Goal: Task Accomplishment & Management: Use online tool/utility

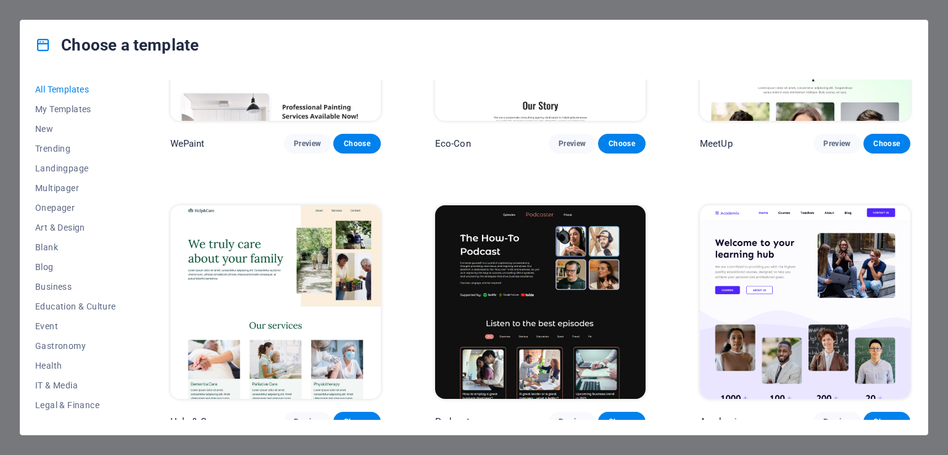
scroll to position [1081, 0]
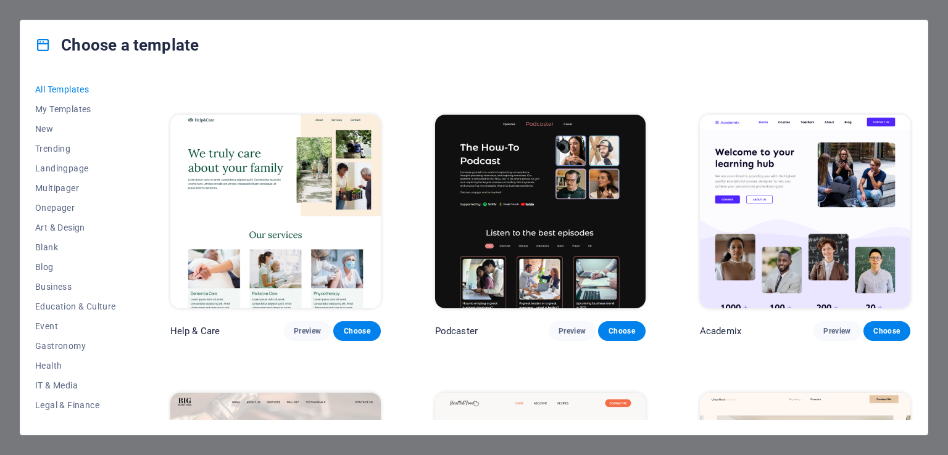
click at [938, 51] on div "Choose a template All Templates My Templates New Trending Landingpage Multipage…" at bounding box center [474, 227] width 948 height 455
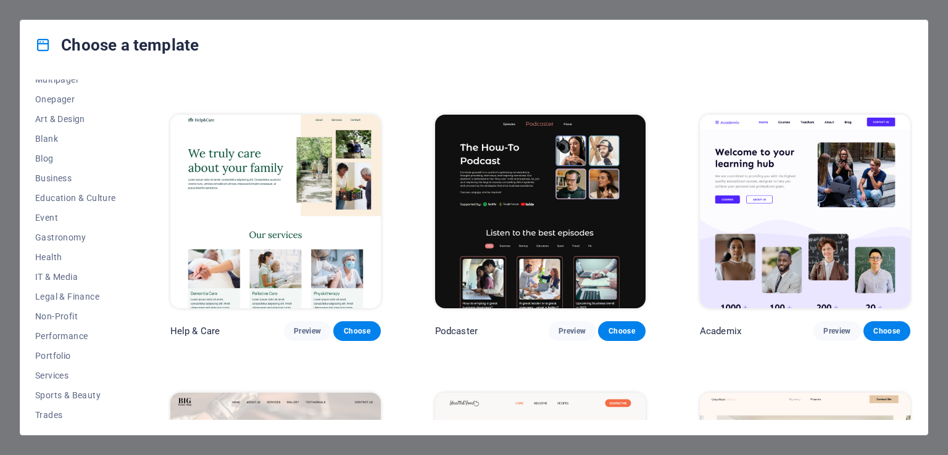
scroll to position [153, 0]
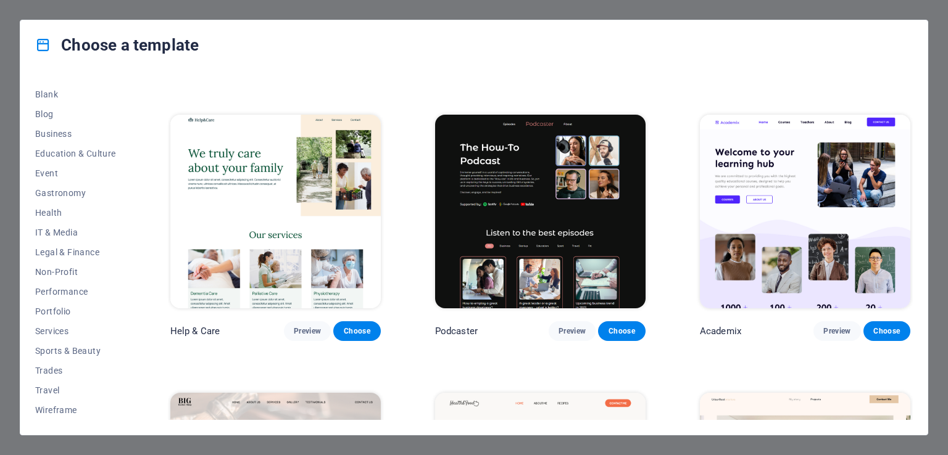
click at [946, 129] on div "Choose a template All Templates My Templates New Trending Landingpage Multipage…" at bounding box center [474, 227] width 948 height 455
click at [937, 130] on div "Choose a template All Templates My Templates New Trending Landingpage Multipage…" at bounding box center [474, 227] width 948 height 455
drag, startPoint x: 937, startPoint y: 130, endPoint x: 935, endPoint y: 158, distance: 27.8
click at [935, 158] on div "Choose a template All Templates My Templates New Trending Landingpage Multipage…" at bounding box center [474, 227] width 948 height 455
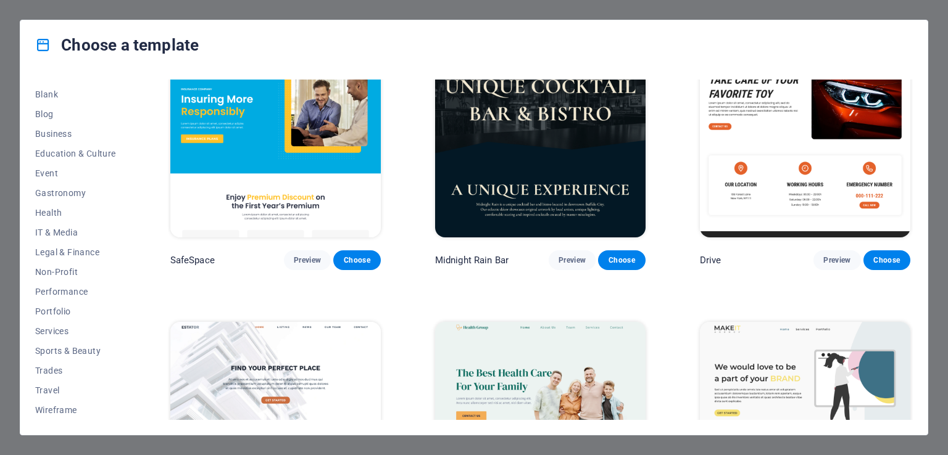
scroll to position [2431, 0]
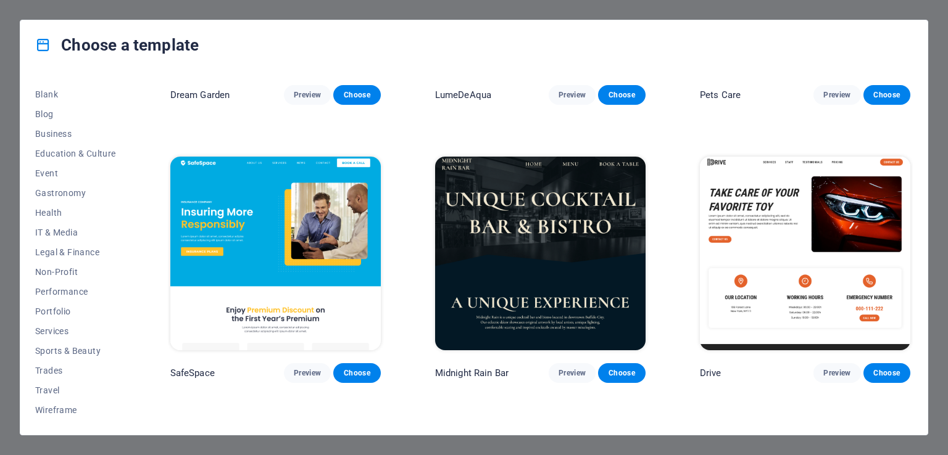
click at [920, 139] on div "All Templates My Templates New Trending Landingpage Multipager Onepager Art & D…" at bounding box center [473, 252] width 907 height 365
click at [156, 193] on div "All Templates My Templates New Trending Landingpage Multipager Onepager Art & D…" at bounding box center [473, 252] width 907 height 365
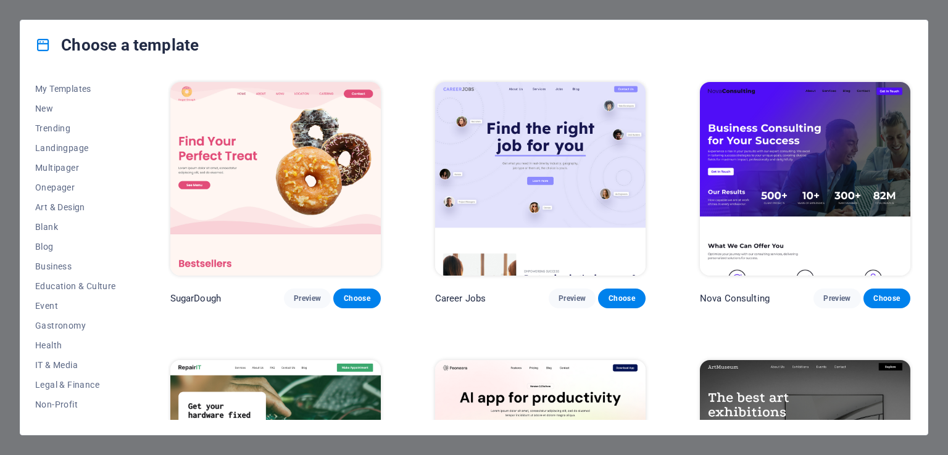
scroll to position [0, 0]
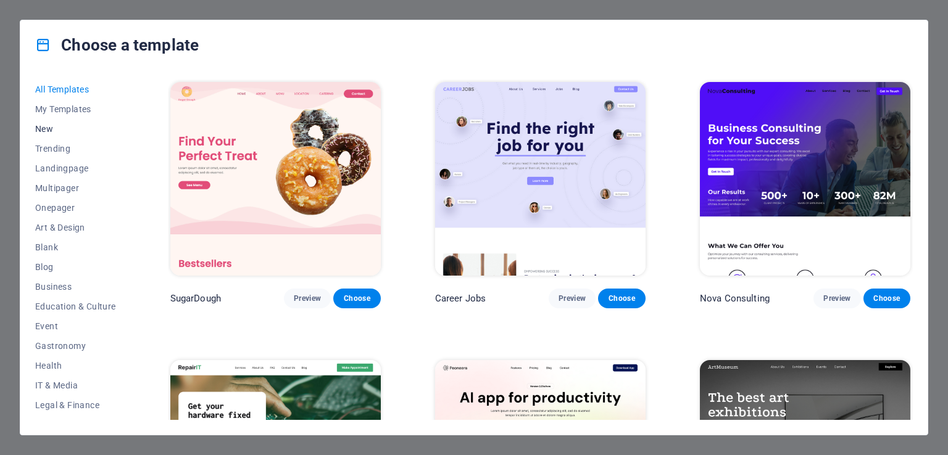
click at [44, 131] on span "New" at bounding box center [75, 129] width 81 height 10
click at [48, 151] on span "Trending" at bounding box center [75, 149] width 81 height 10
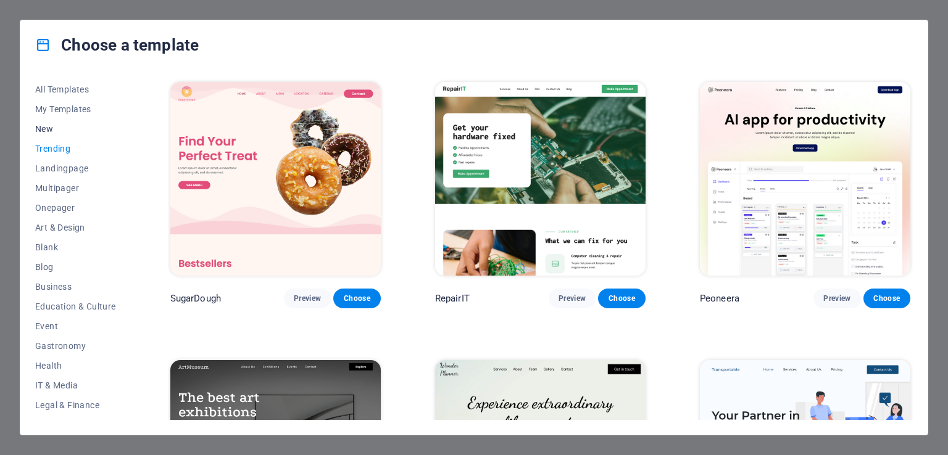
click at [44, 129] on span "New" at bounding box center [75, 129] width 81 height 10
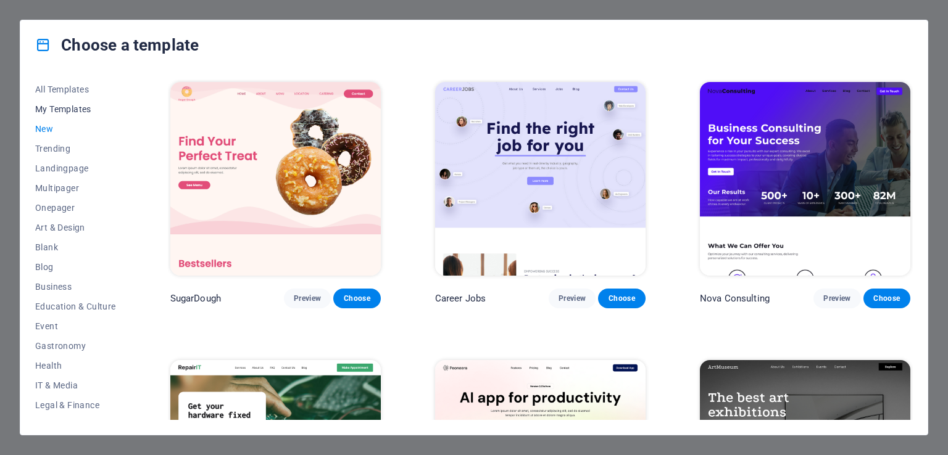
click at [44, 102] on button "My Templates" at bounding box center [75, 109] width 81 height 20
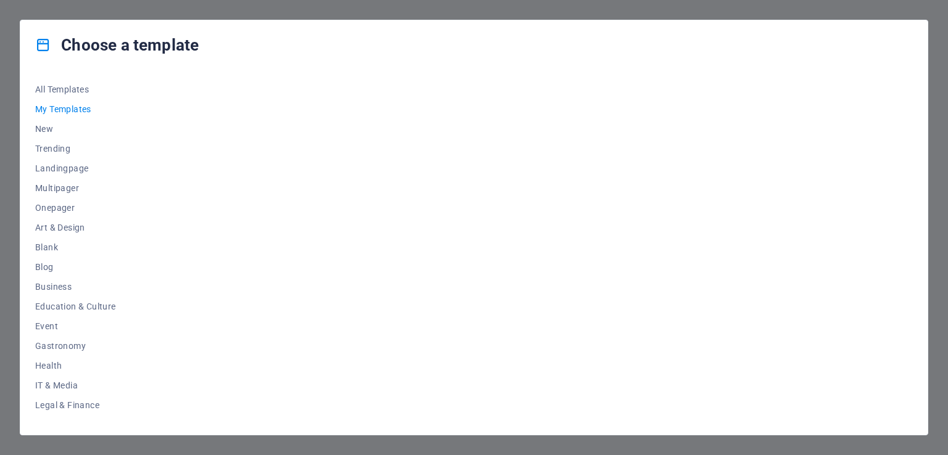
click at [276, 101] on div at bounding box center [540, 250] width 745 height 341
click at [381, 307] on div at bounding box center [540, 250] width 745 height 341
click at [81, 86] on span "All Templates" at bounding box center [75, 90] width 81 height 10
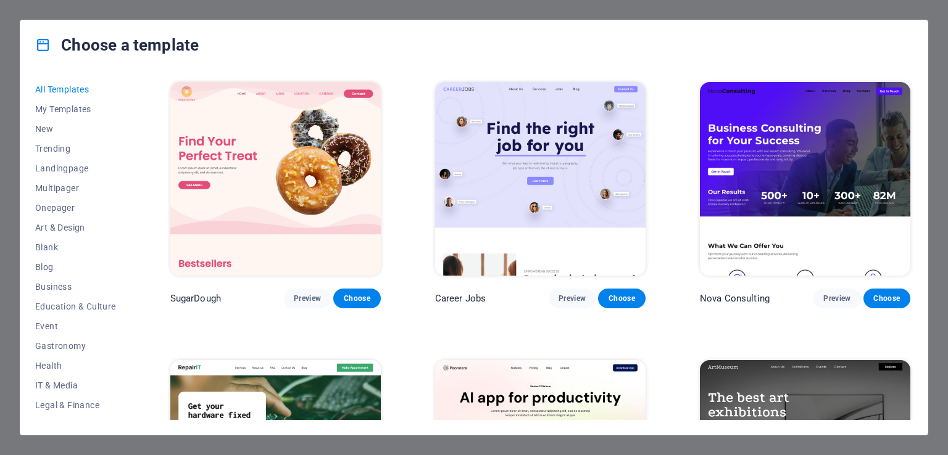
click at [134, 162] on div "All Templates My Templates New Trending Landingpage Multipager Onepager Art & D…" at bounding box center [473, 252] width 907 height 365
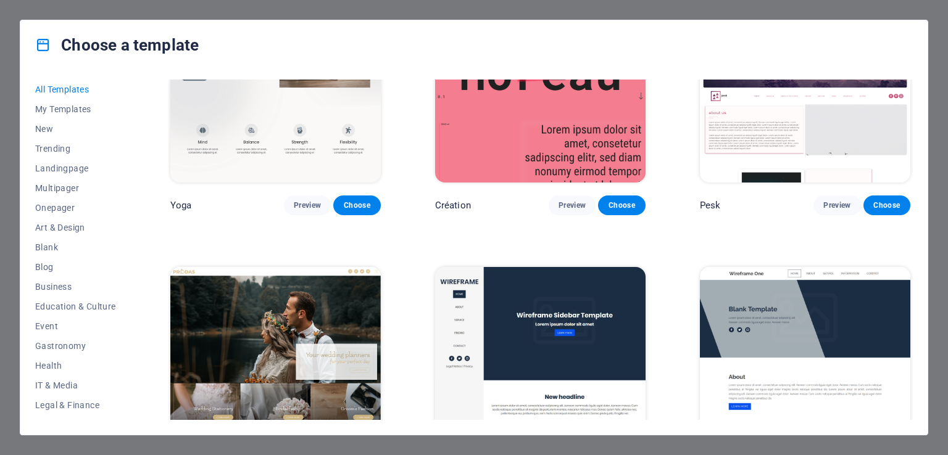
scroll to position [4683, 0]
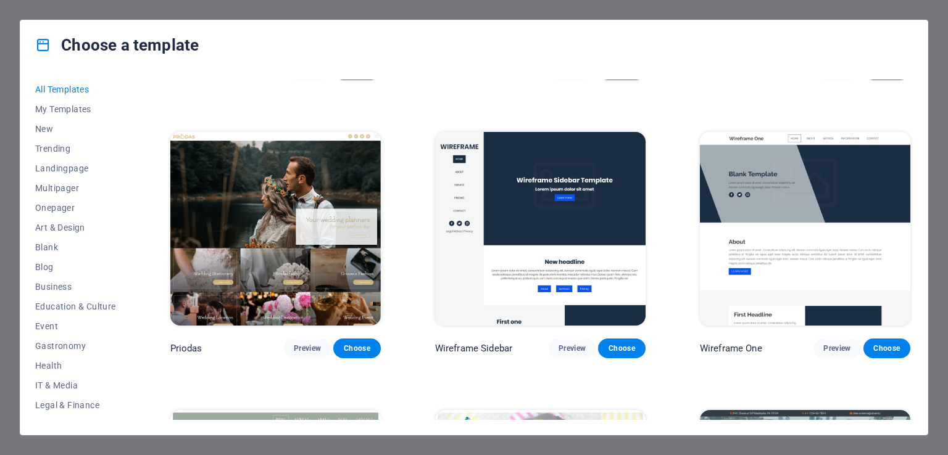
click at [920, 294] on div "All Templates My Templates New Trending Landingpage Multipager Onepager Art & D…" at bounding box center [473, 252] width 907 height 365
drag, startPoint x: 912, startPoint y: 188, endPoint x: 910, endPoint y: 194, distance: 6.3
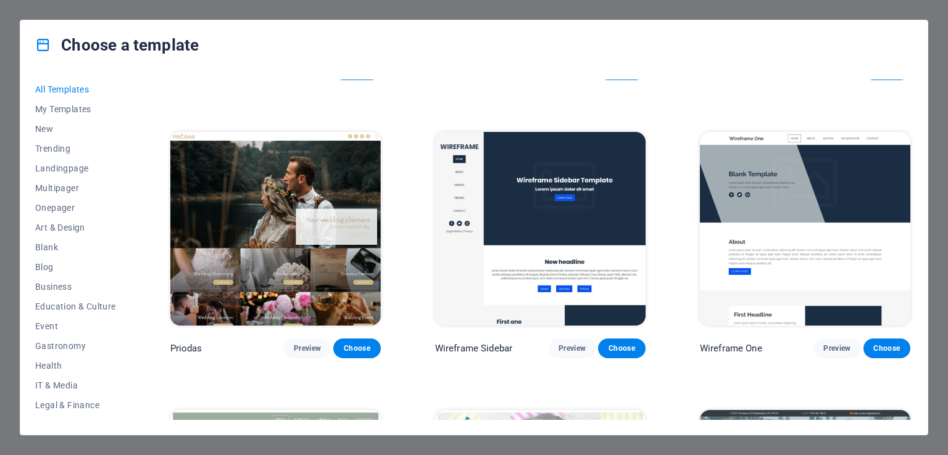
click at [910, 194] on div "SugarDough Preview Choose Career Jobs Preview Choose Nova Consulting Preview Ch…" at bounding box center [540, 250] width 745 height 341
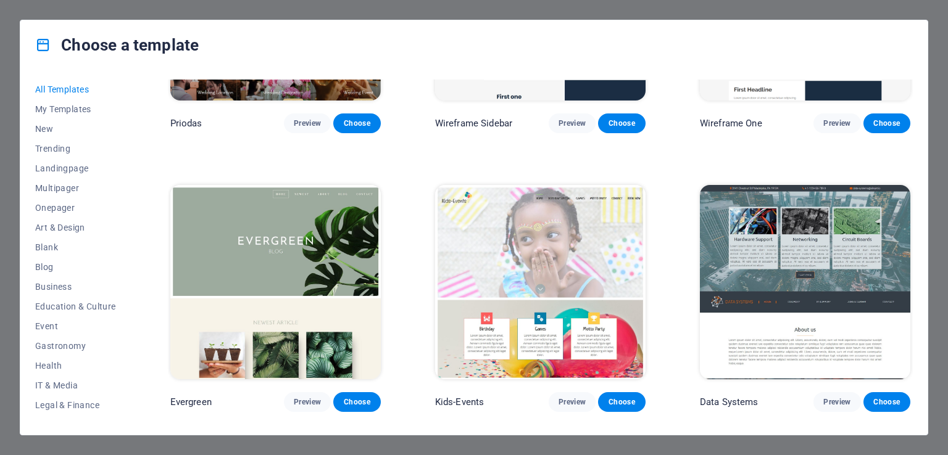
scroll to position [4953, 0]
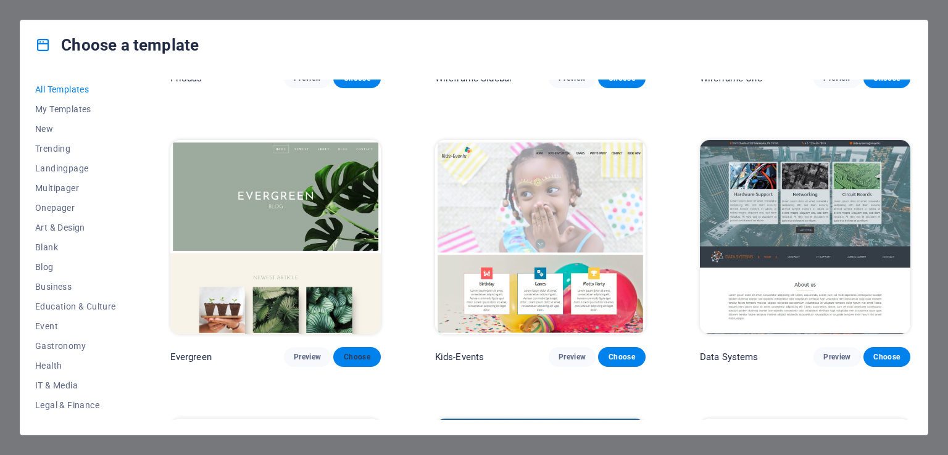
click at [361, 352] on span "Choose" at bounding box center [356, 357] width 27 height 10
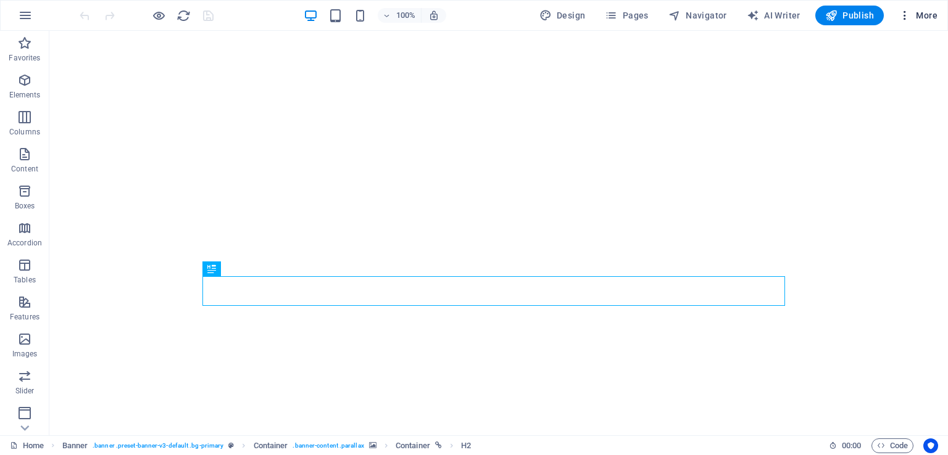
click at [906, 17] on icon "button" at bounding box center [904, 15] width 12 height 12
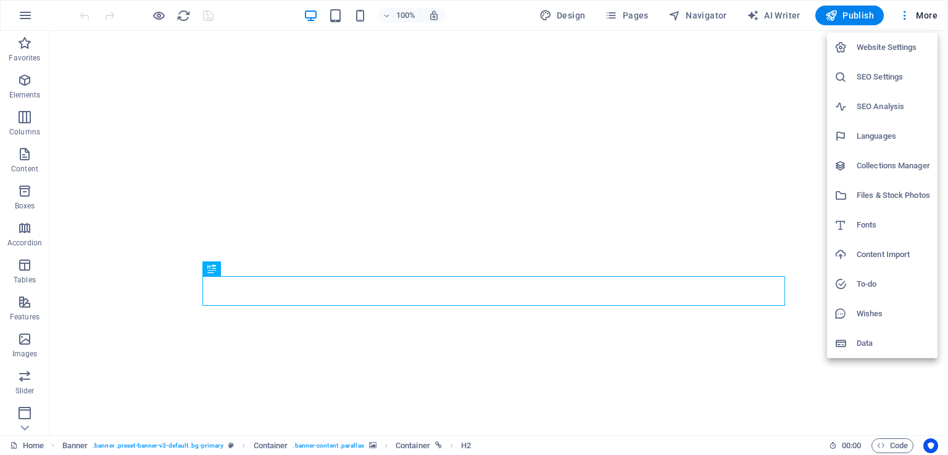
click at [947, 66] on div at bounding box center [474, 227] width 948 height 455
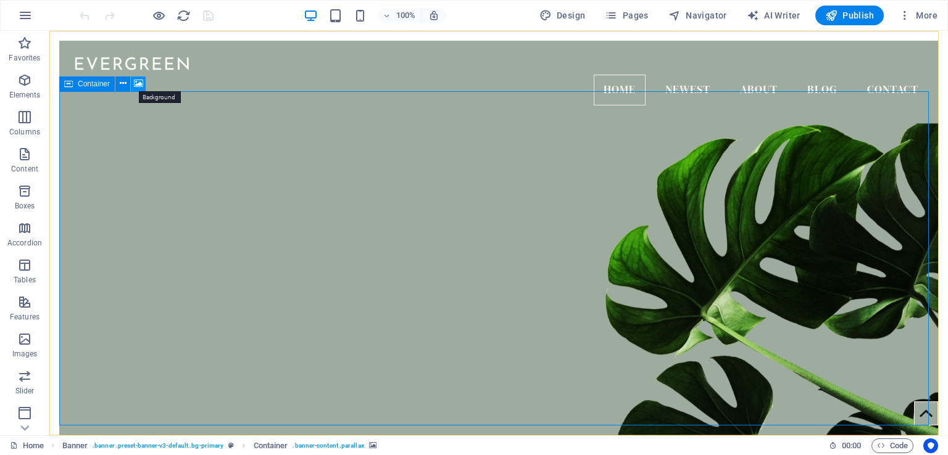
click at [137, 85] on icon at bounding box center [138, 83] width 9 height 13
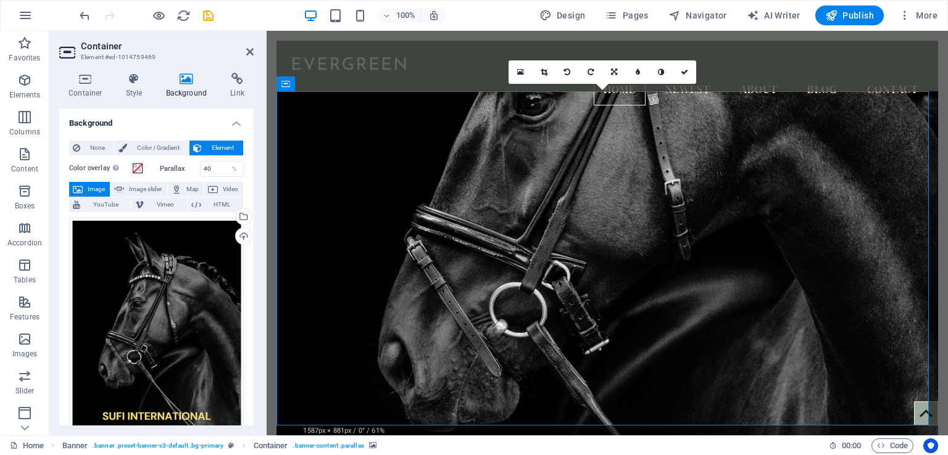
click at [540, 208] on figure at bounding box center [606, 272] width 661 height 363
click at [197, 413] on div "Drag files here, click to choose files or select files from Files or our free s…" at bounding box center [156, 340] width 175 height 244
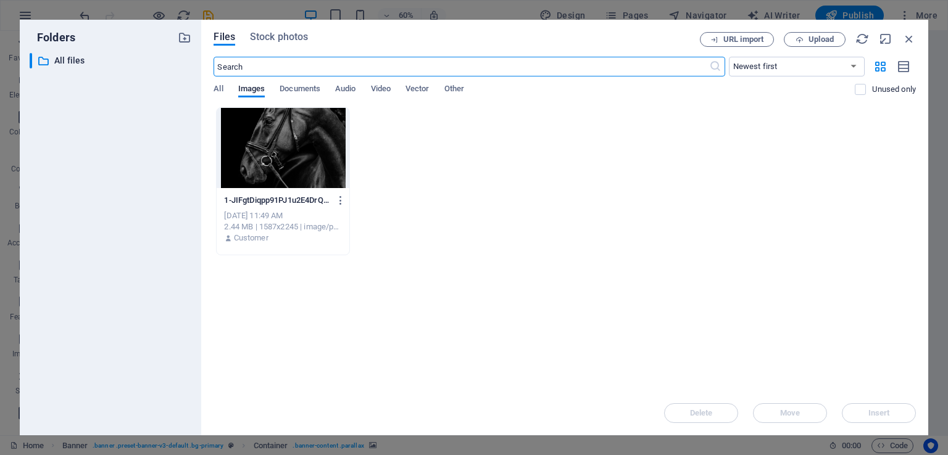
click at [328, 184] on div at bounding box center [283, 148] width 132 height 80
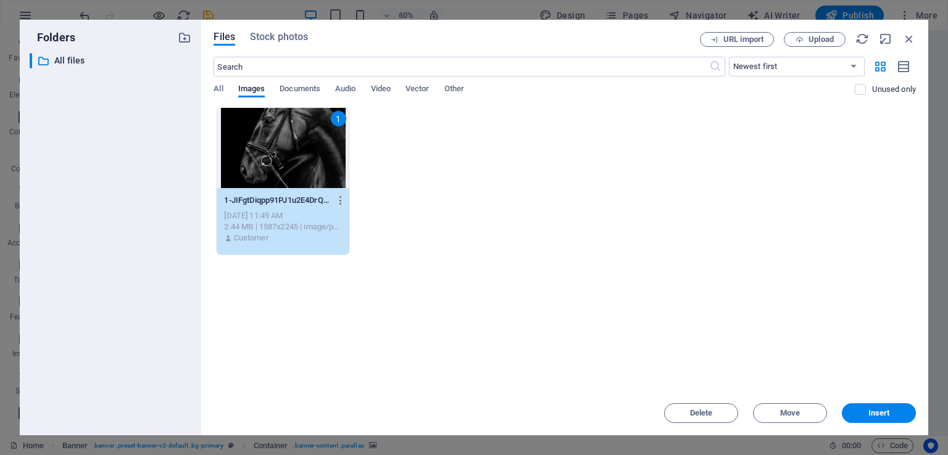
click at [328, 184] on div "1" at bounding box center [283, 148] width 132 height 80
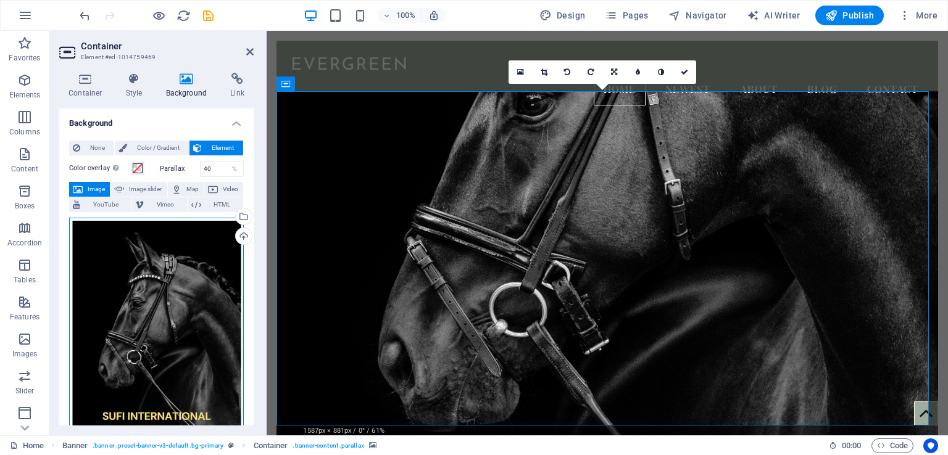
click at [194, 414] on div "Drag files here, click to choose files or select files from Files or our free s…" at bounding box center [156, 340] width 175 height 244
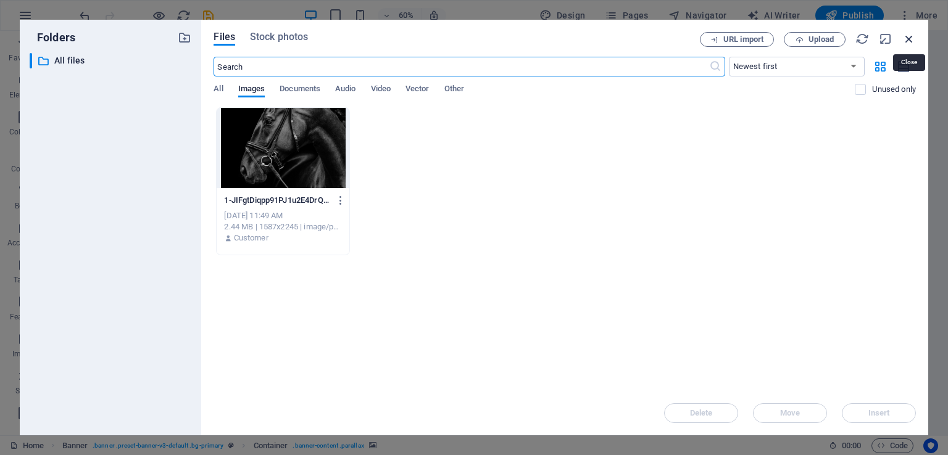
click at [912, 39] on icon "button" at bounding box center [909, 39] width 14 height 14
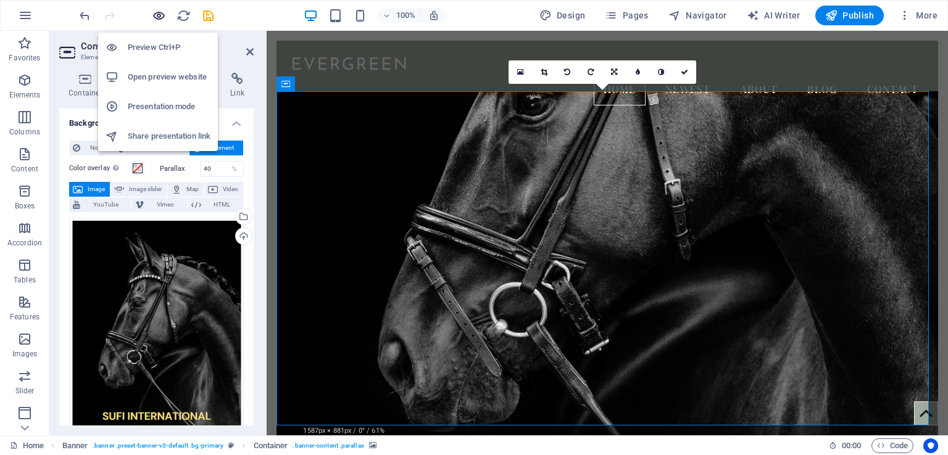
click at [158, 13] on icon "button" at bounding box center [159, 16] width 14 height 14
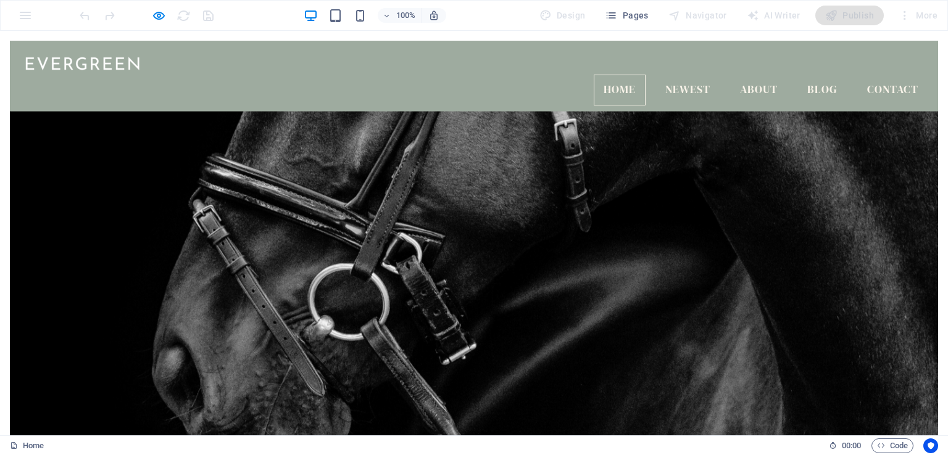
drag, startPoint x: 942, startPoint y: 85, endPoint x: 945, endPoint y: 58, distance: 27.3
click at [634, 173] on div at bounding box center [474, 307] width 928 height 393
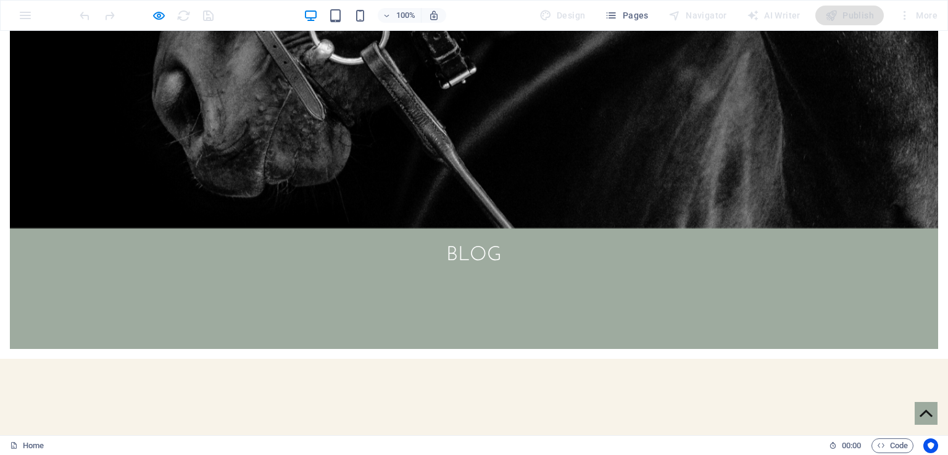
scroll to position [405, 0]
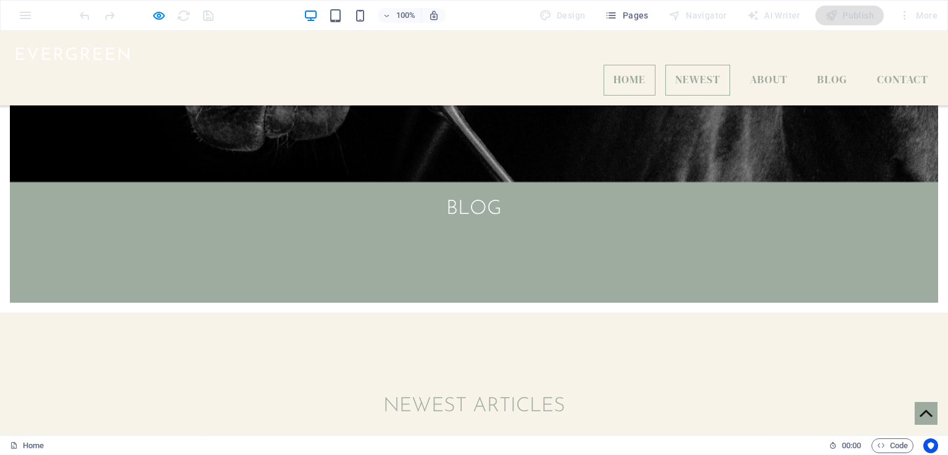
click at [627, 65] on link "Home" at bounding box center [629, 80] width 52 height 31
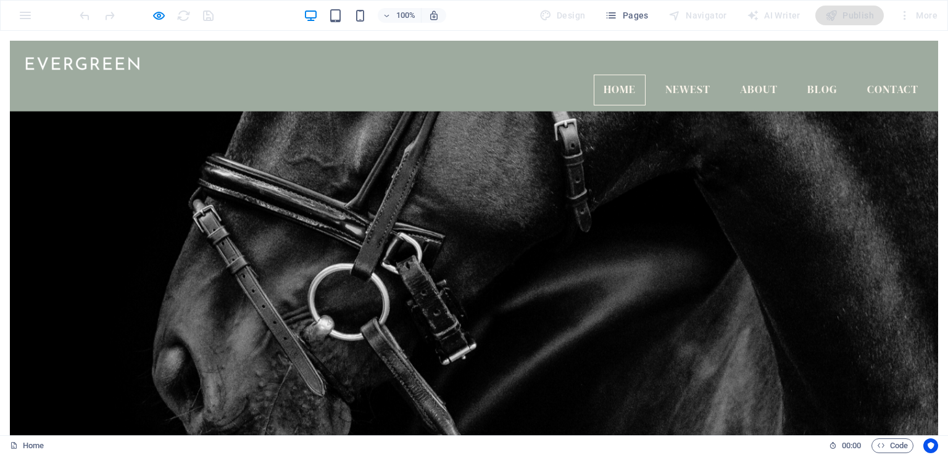
click at [713, 184] on div at bounding box center [474, 307] width 928 height 393
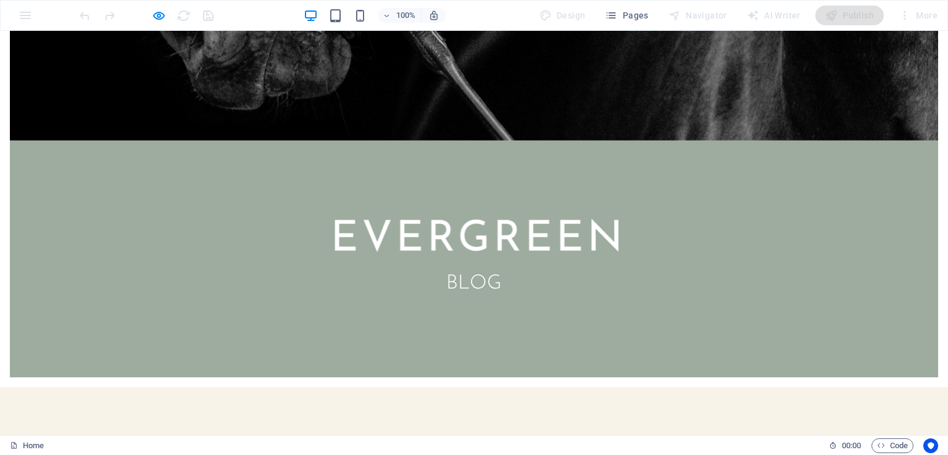
scroll to position [0, 0]
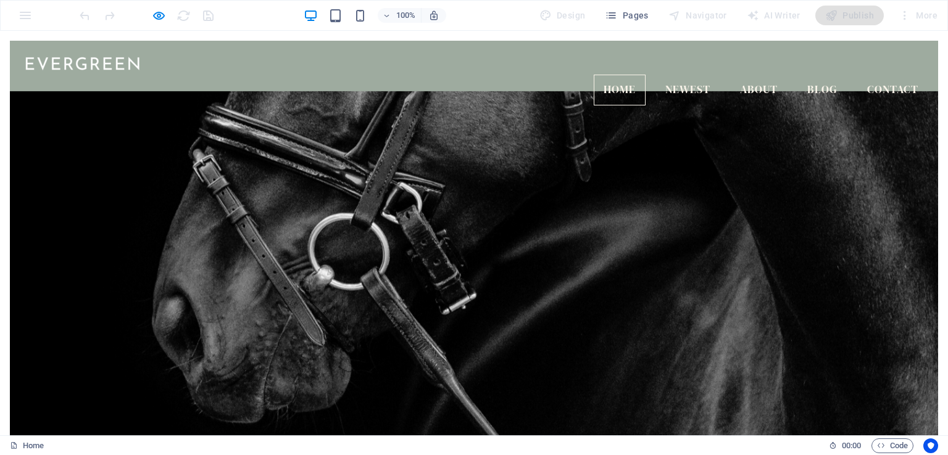
click at [85, 64] on img at bounding box center [81, 63] width 123 height 24
click at [26, 22] on div "100% Design Pages Navigator AI Writer Publish More" at bounding box center [474, 16] width 946 height 30
click at [621, 14] on span "Pages" at bounding box center [626, 15] width 43 height 12
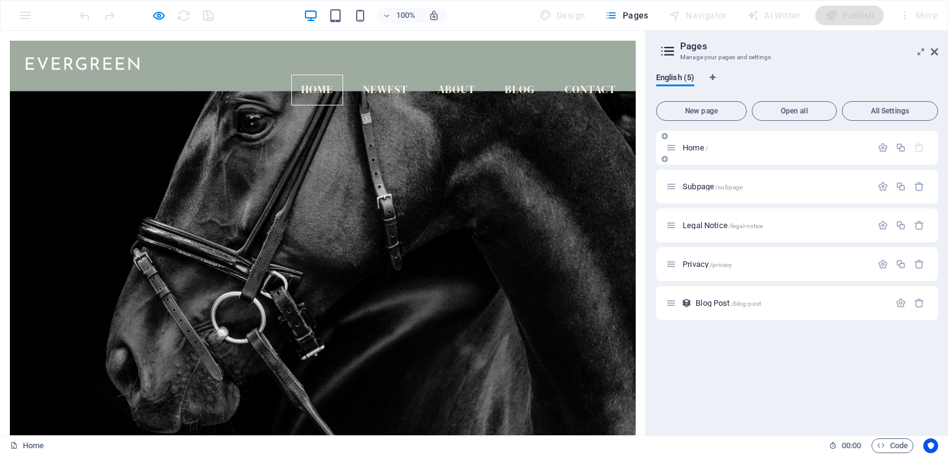
click at [722, 145] on p "Home /" at bounding box center [774, 148] width 185 height 8
click at [273, 75] on ul "Home Newest About Blog Contact" at bounding box center [323, 90] width 606 height 31
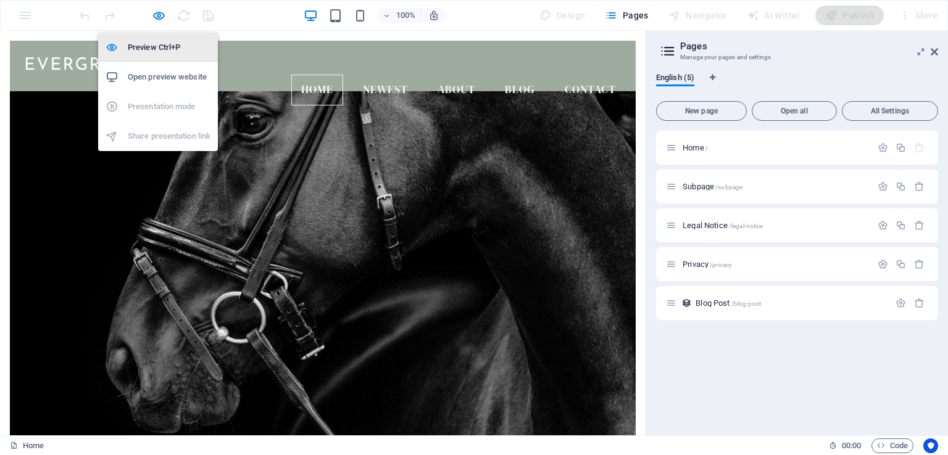
click at [157, 45] on h6 "Preview Ctrl+P" at bounding box center [169, 47] width 83 height 15
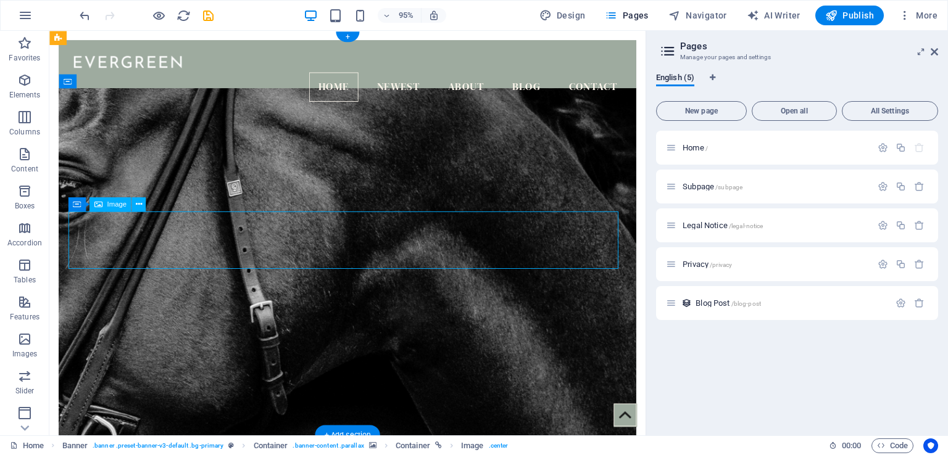
select select "px"
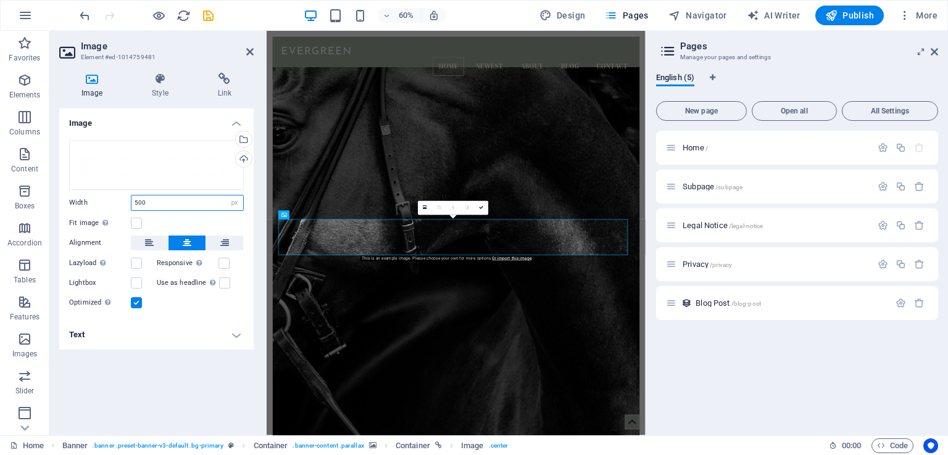
click at [177, 203] on input "500" at bounding box center [187, 203] width 112 height 15
click at [180, 167] on div "Drag files here, click to choose files or select files from Files or our free s…" at bounding box center [156, 165] width 175 height 49
click at [180, 167] on body "[DOMAIN_NAME] Home Favorites Elements Columns Content Boxes Accordion Tables Fe…" at bounding box center [474, 227] width 948 height 455
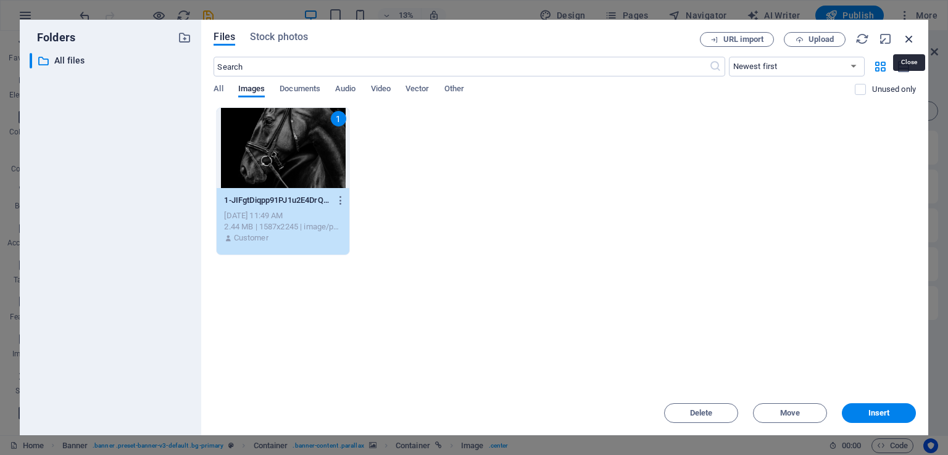
click at [907, 38] on icon "button" at bounding box center [909, 39] width 14 height 14
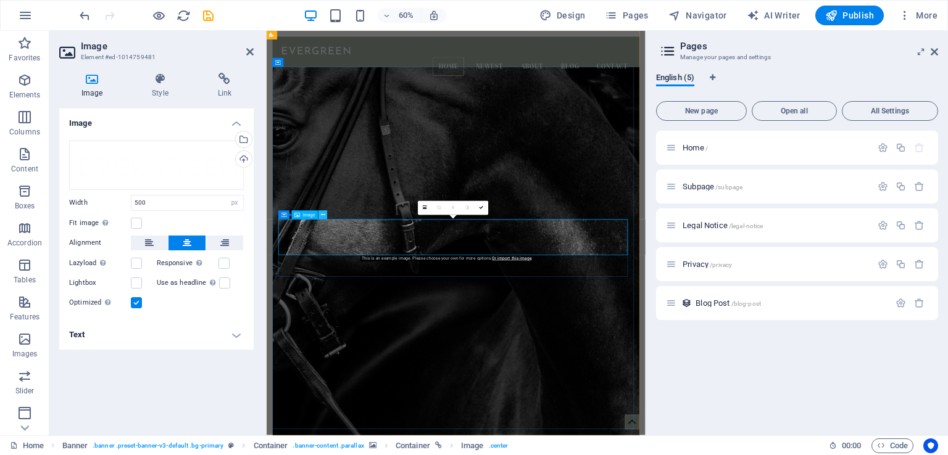
click at [323, 215] on icon at bounding box center [323, 215] width 4 height 8
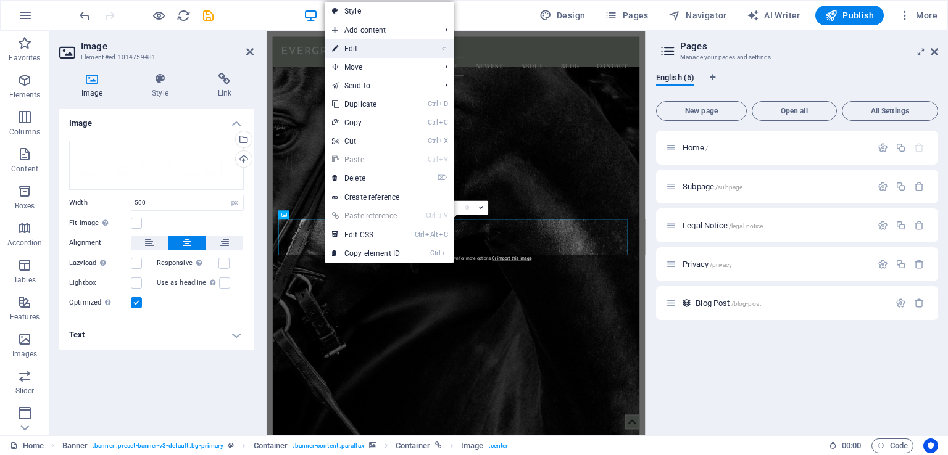
click at [387, 51] on link "⏎ Edit" at bounding box center [365, 48] width 83 height 19
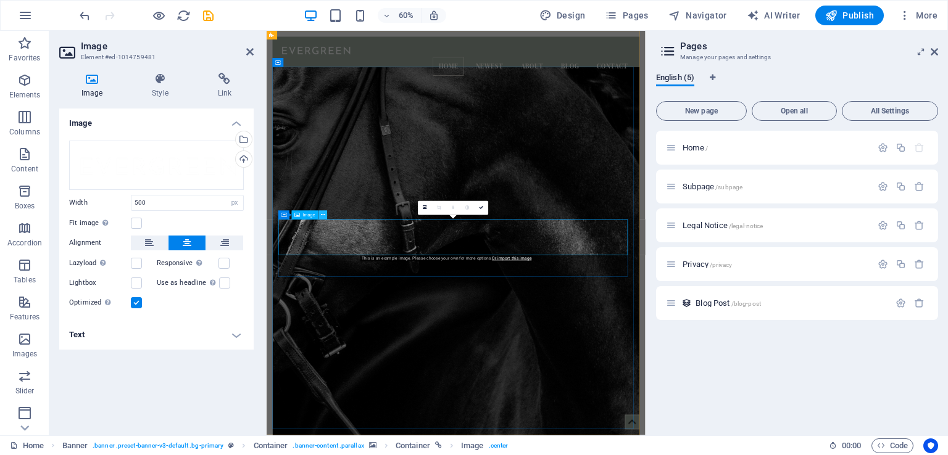
click at [324, 214] on button at bounding box center [322, 214] width 9 height 9
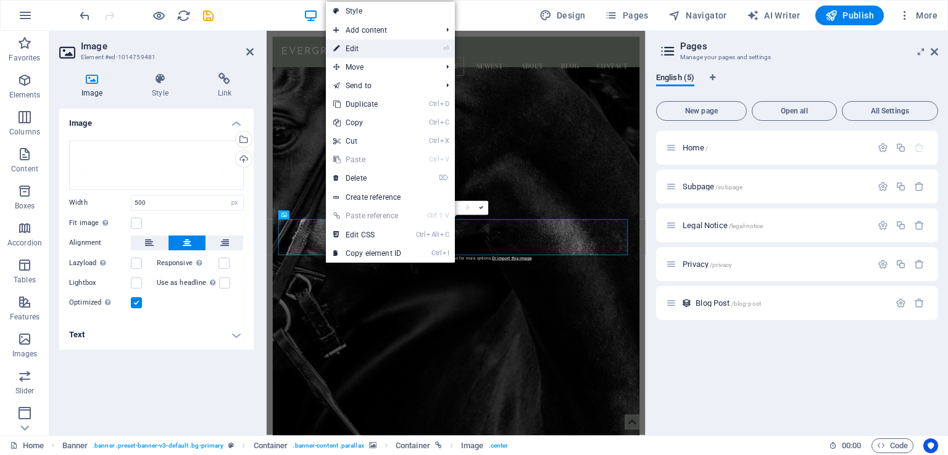
click at [355, 48] on link "⏎ Edit" at bounding box center [367, 48] width 83 height 19
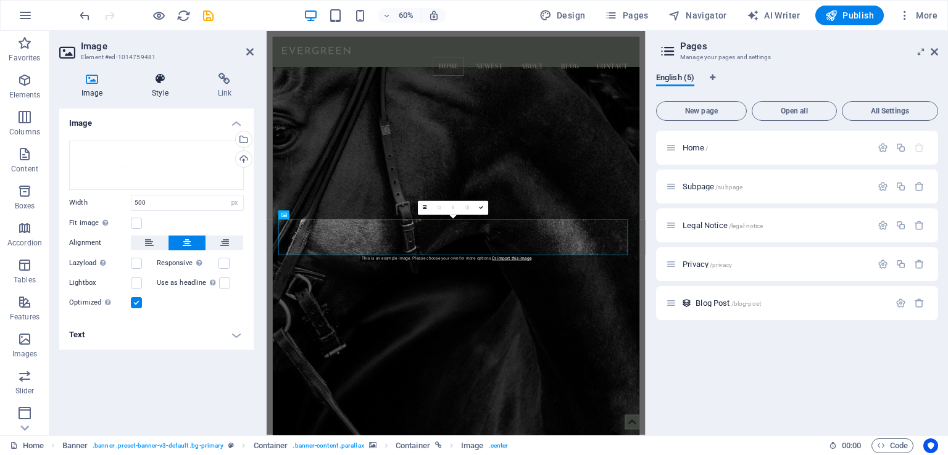
click at [164, 83] on icon at bounding box center [160, 79] width 60 height 12
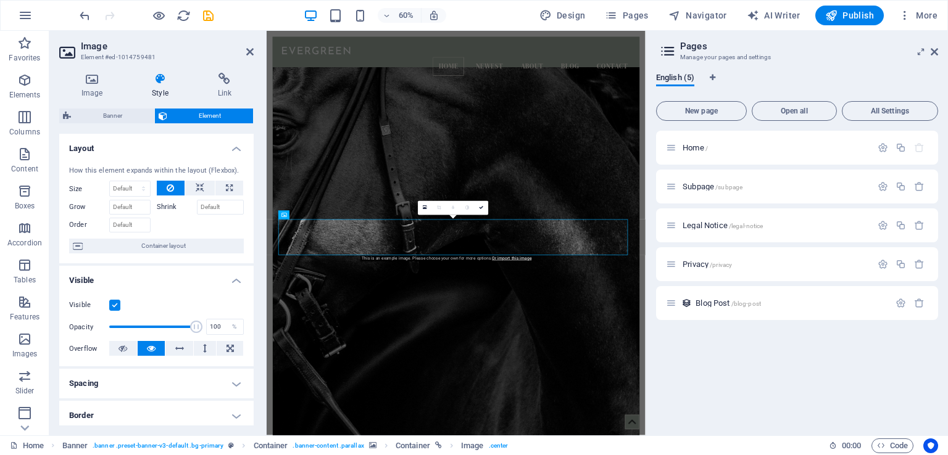
click at [142, 149] on h4 "Layout" at bounding box center [156, 145] width 194 height 22
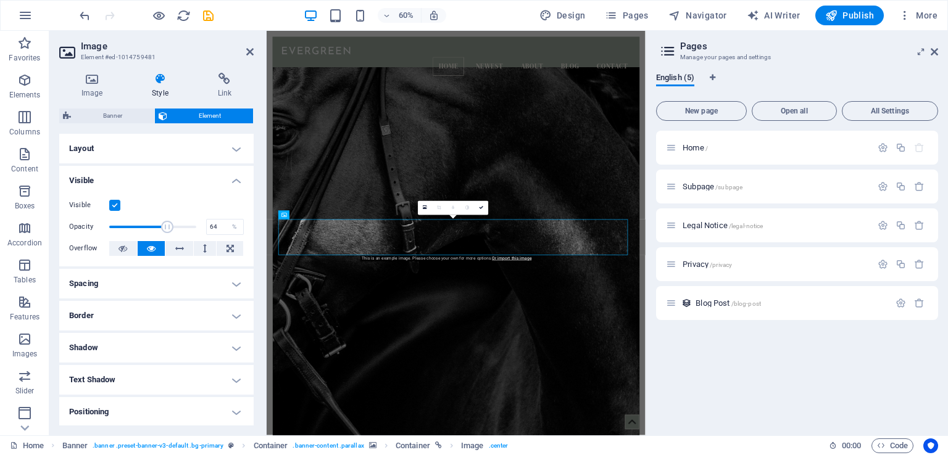
drag, startPoint x: 195, startPoint y: 225, endPoint x: 163, endPoint y: 223, distance: 32.2
click at [163, 223] on span at bounding box center [167, 227] width 12 height 12
type input "100"
drag, startPoint x: 163, startPoint y: 223, endPoint x: 213, endPoint y: 229, distance: 50.3
click at [213, 229] on div "Opacity 100 %" at bounding box center [156, 227] width 175 height 19
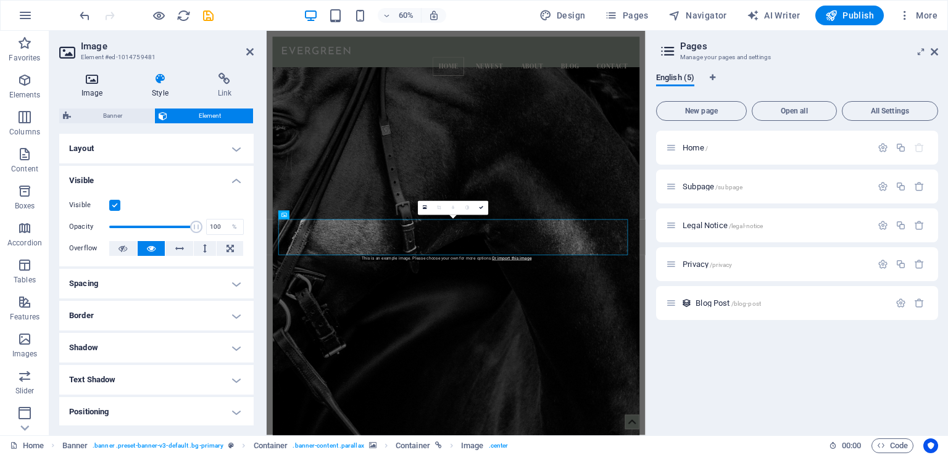
click at [91, 86] on h4 "Image" at bounding box center [94, 86] width 70 height 26
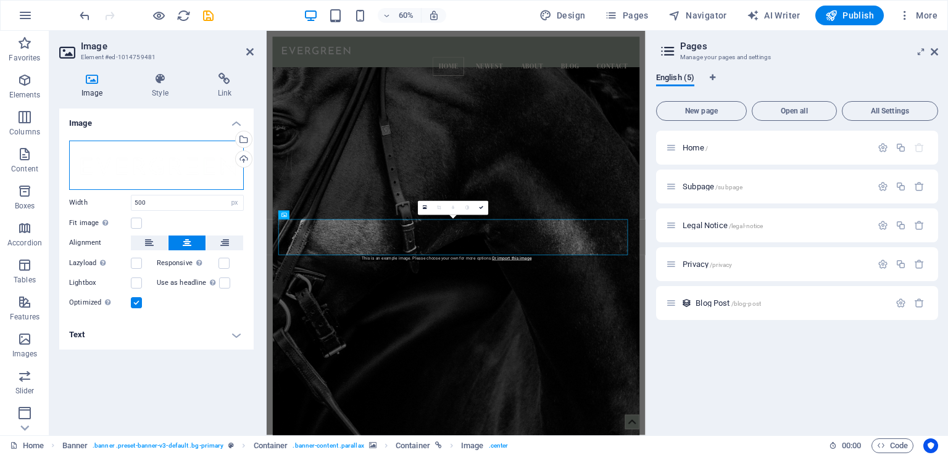
click at [139, 170] on div "Drag files here, click to choose files or select files from Files or our free s…" at bounding box center [156, 165] width 175 height 49
click at [139, 170] on body "[DOMAIN_NAME] Home Favorites Elements Columns Content Boxes Accordion Tables Fe…" at bounding box center [474, 227] width 948 height 455
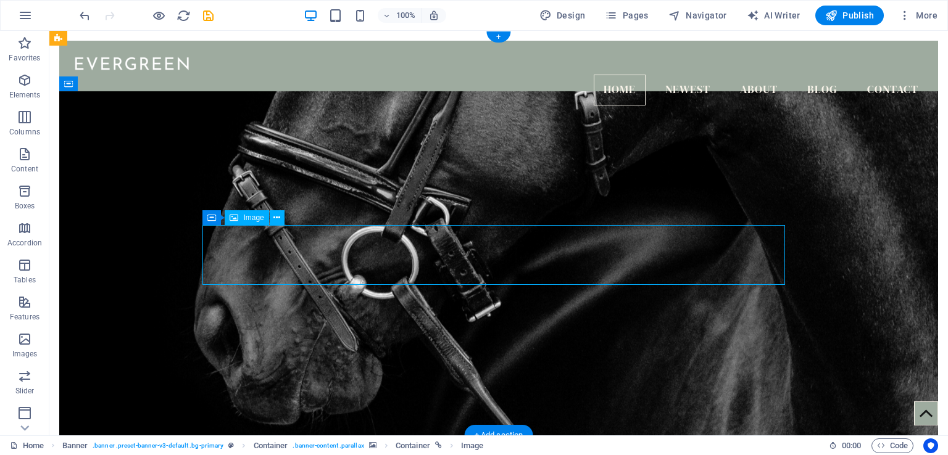
select select "px"
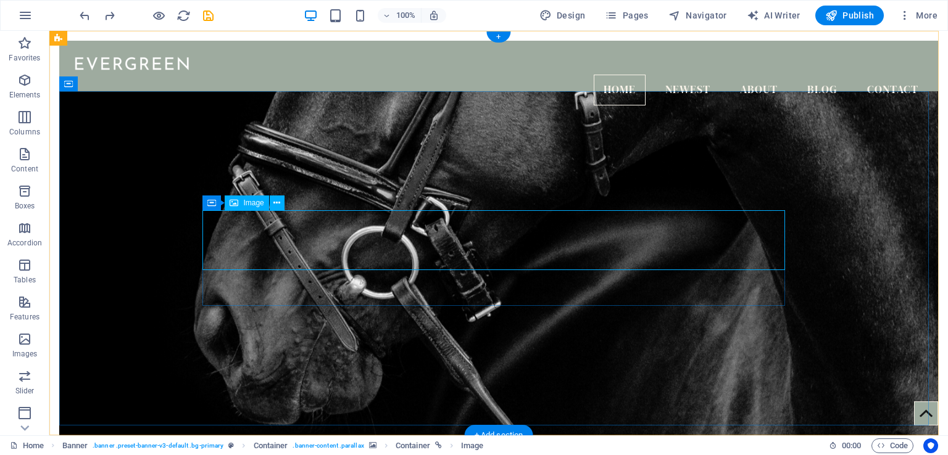
click at [268, 205] on icon at bounding box center [266, 203] width 7 height 13
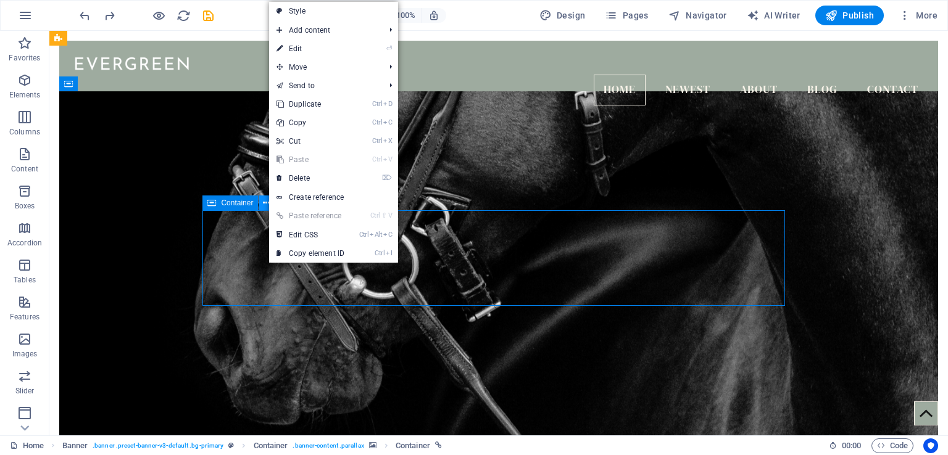
click at [268, 205] on icon at bounding box center [266, 203] width 7 height 13
click at [318, 46] on link "⏎ Edit" at bounding box center [310, 48] width 83 height 19
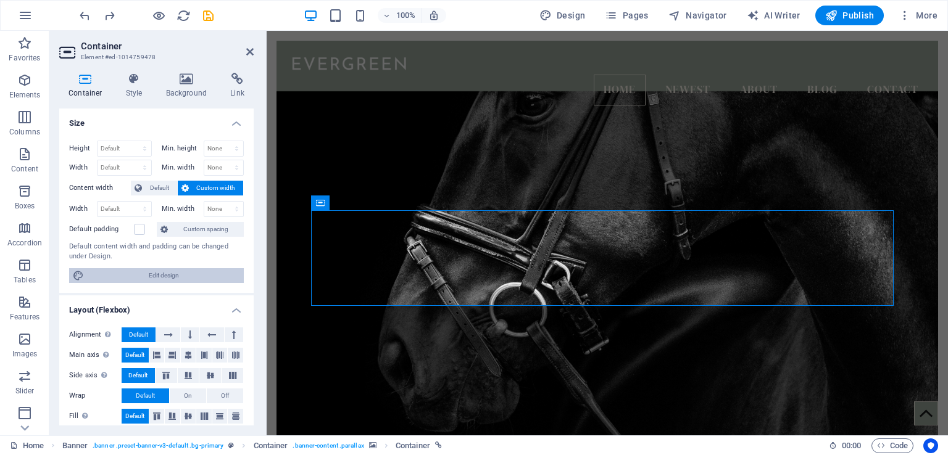
click at [156, 277] on span "Edit design" at bounding box center [164, 275] width 152 height 15
click at [500, 240] on figure at bounding box center [606, 272] width 661 height 363
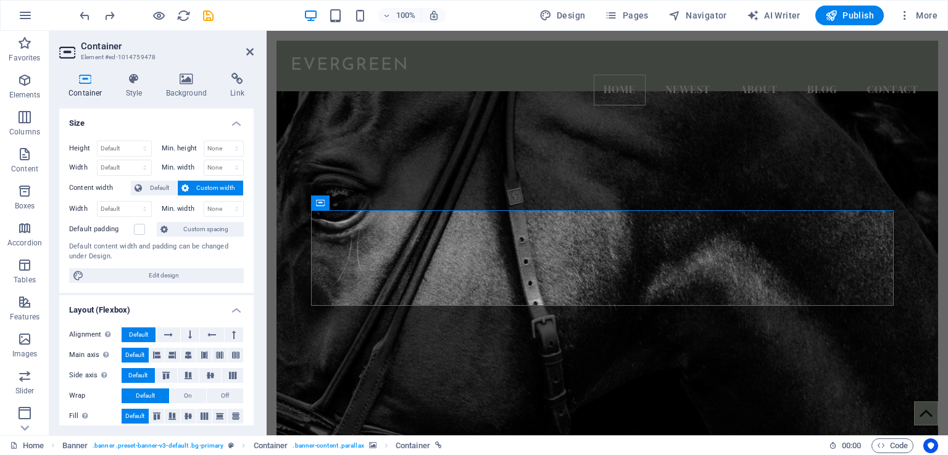
select select "rem"
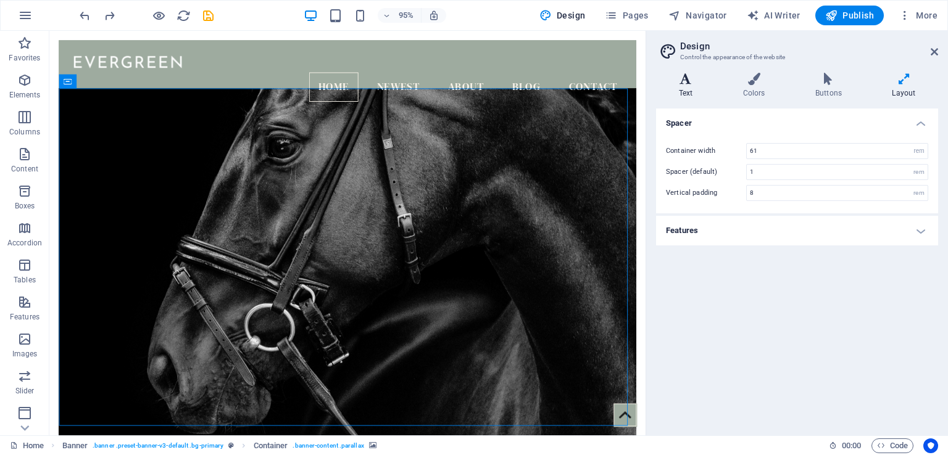
click at [674, 84] on icon at bounding box center [685, 79] width 59 height 12
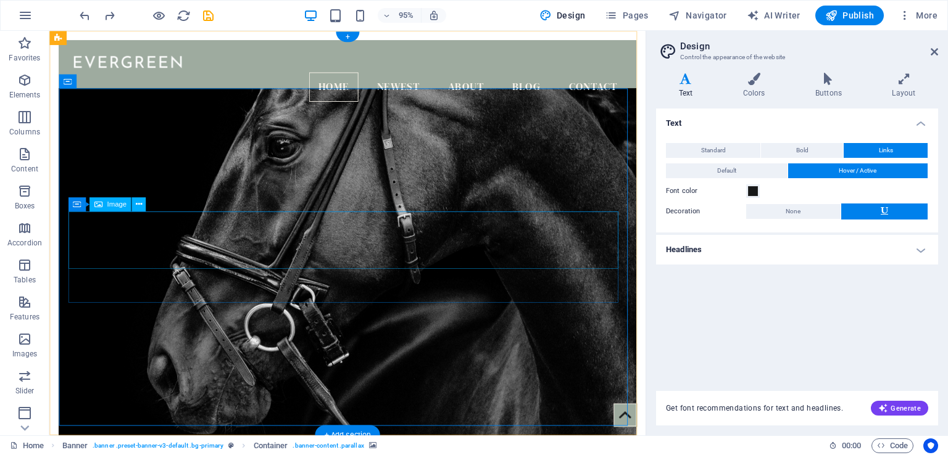
click at [137, 205] on icon at bounding box center [139, 205] width 6 height 12
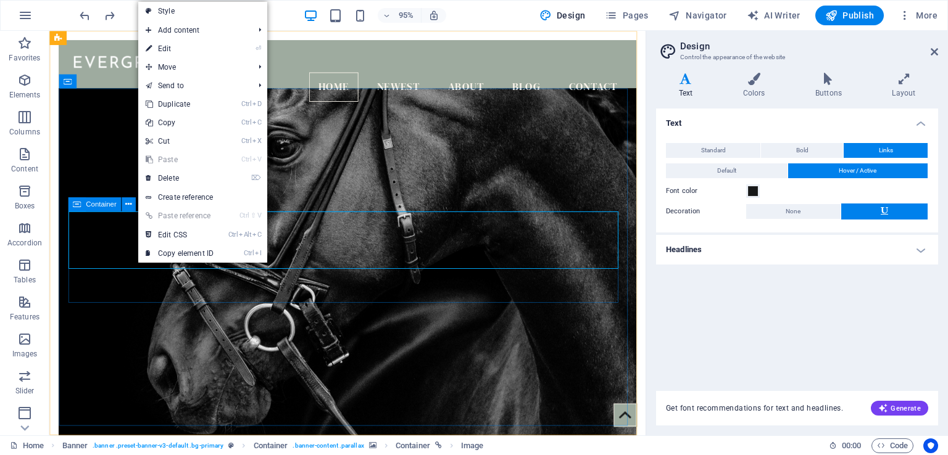
click at [94, 205] on span "Container" at bounding box center [101, 204] width 30 height 7
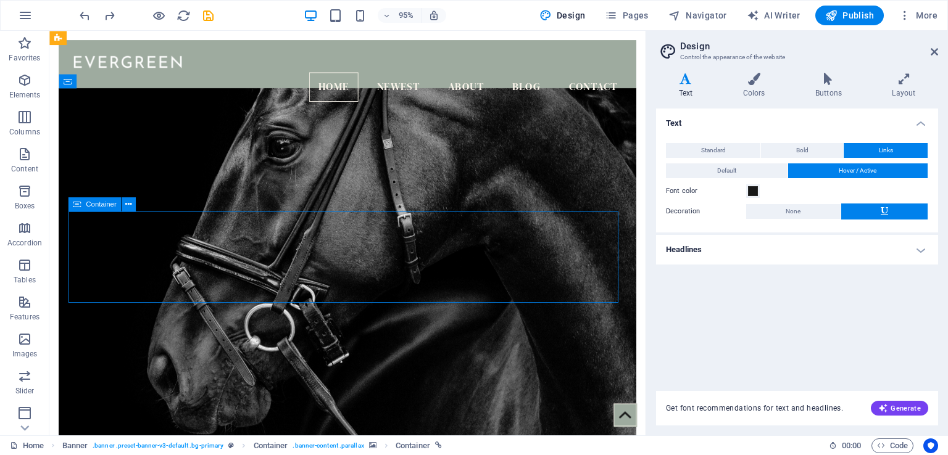
click at [75, 205] on icon at bounding box center [77, 204] width 8 height 14
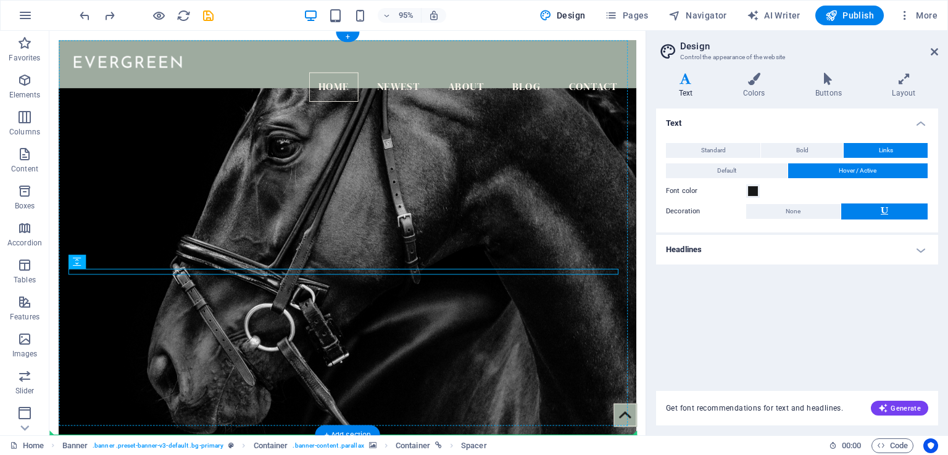
drag, startPoint x: 442, startPoint y: 284, endPoint x: 446, endPoint y: 340, distance: 56.3
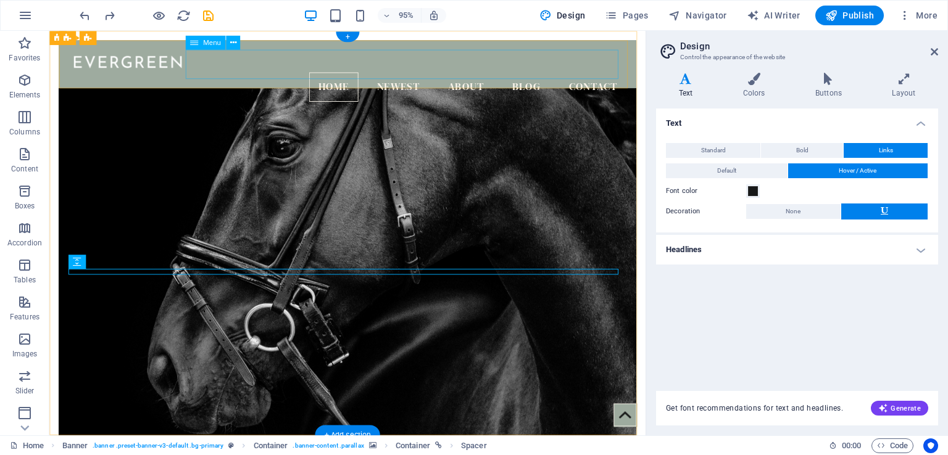
click at [349, 75] on nav "Home Newest About Blog Contact" at bounding box center [363, 90] width 588 height 31
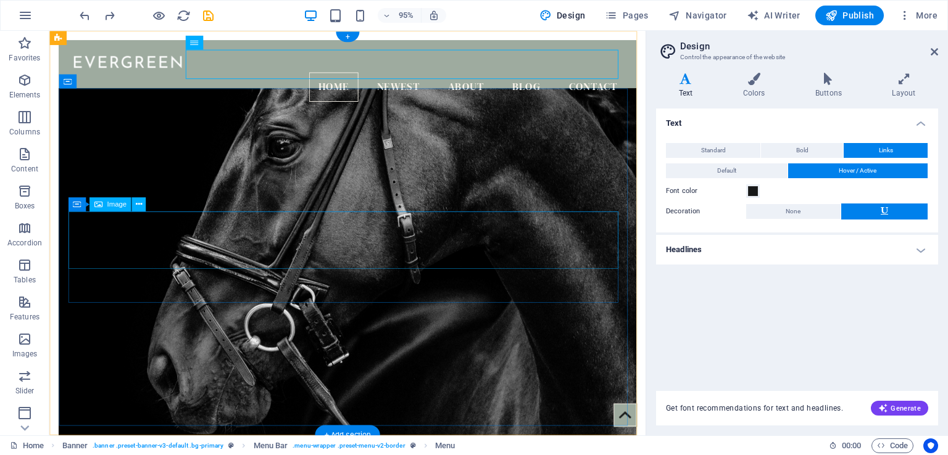
click at [139, 201] on icon at bounding box center [139, 205] width 6 height 12
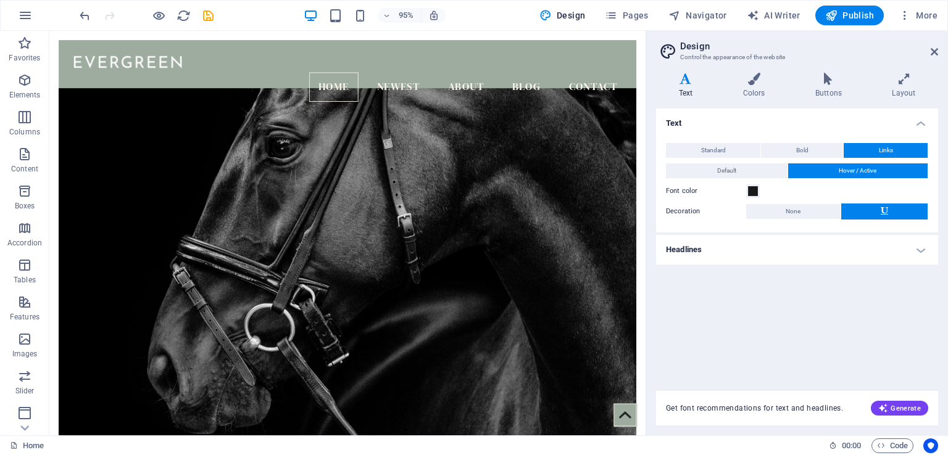
click at [691, 87] on h4 "Text" at bounding box center [688, 86] width 64 height 26
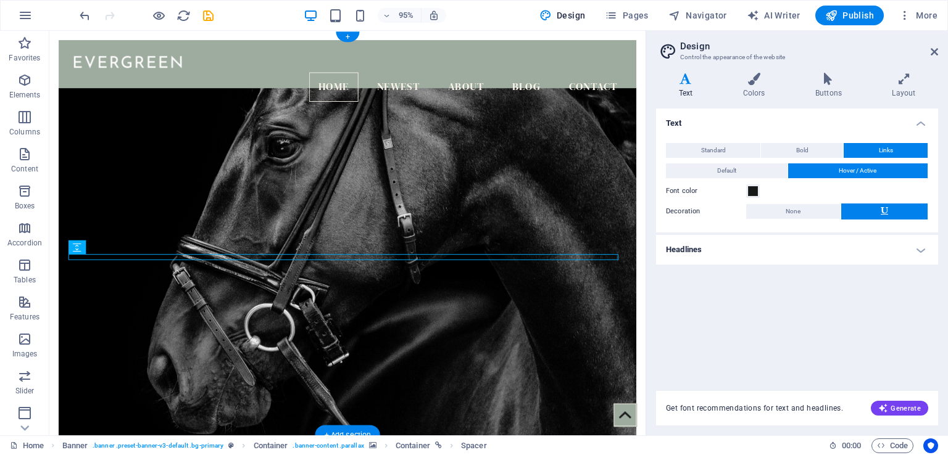
drag, startPoint x: 383, startPoint y: 266, endPoint x: 378, endPoint y: 224, distance: 42.9
click at [378, 224] on div at bounding box center [363, 389] width 608 height 548
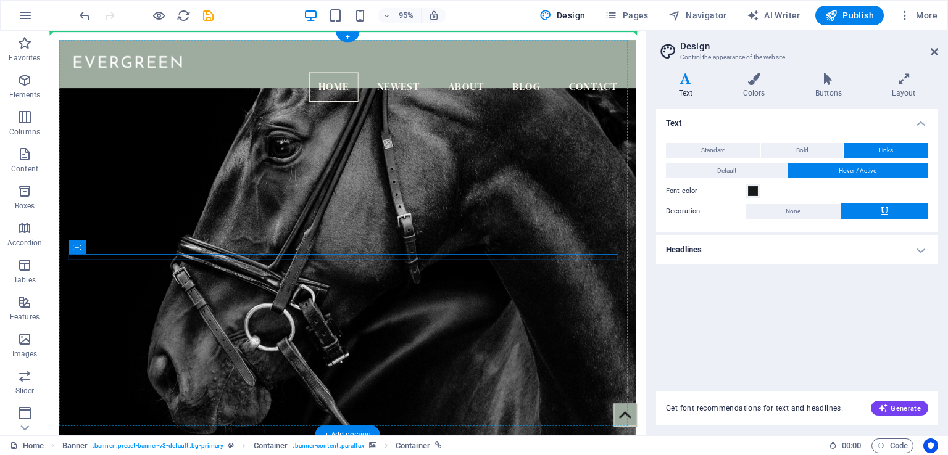
drag, startPoint x: 123, startPoint y: 280, endPoint x: 86, endPoint y: 215, distance: 75.1
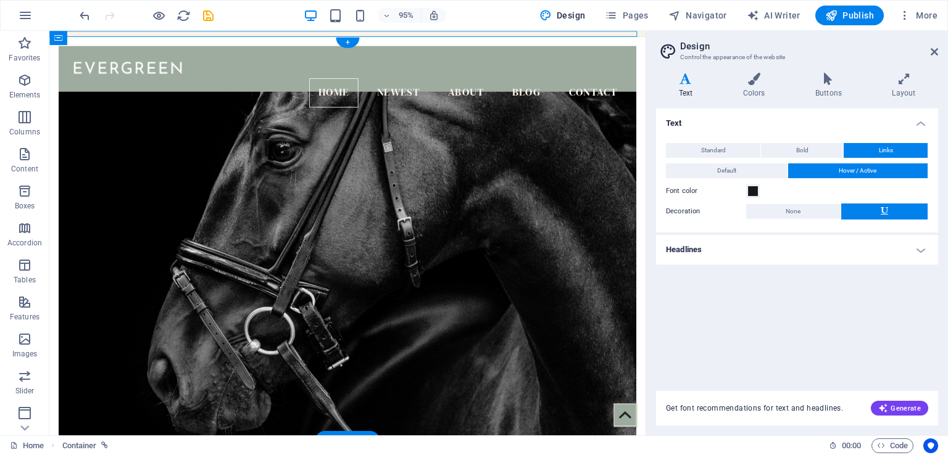
drag, startPoint x: 368, startPoint y: 203, endPoint x: 361, endPoint y: 313, distance: 110.0
click at [361, 313] on figure at bounding box center [363, 287] width 608 height 384
click at [283, 234] on figure at bounding box center [363, 287] width 608 height 384
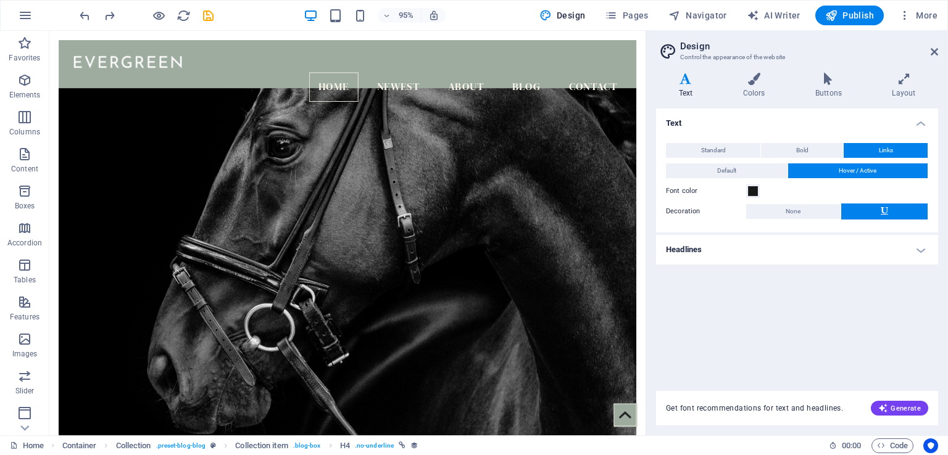
click at [343, 30] on header "95% Design Pages Navigator AI Writer Publish More" at bounding box center [474, 15] width 948 height 31
click at [344, 36] on div "+" at bounding box center [347, 36] width 23 height 10
click at [187, 40] on div "Home Newest About Blog Contact Menu Blog" at bounding box center [362, 397] width 627 height 732
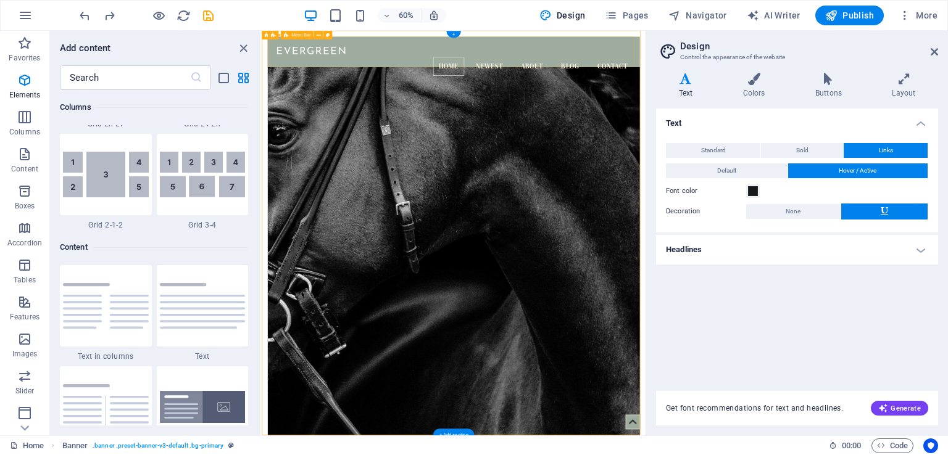
scroll to position [2158, 0]
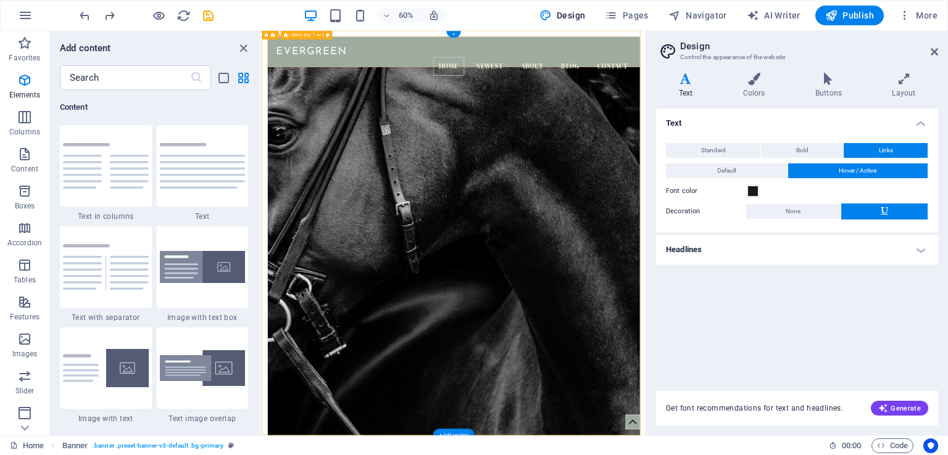
click at [399, 41] on div "Home Newest About Blog Contact Menu" at bounding box center [581, 78] width 620 height 75
click at [454, 34] on div "+" at bounding box center [453, 34] width 14 height 7
drag, startPoint x: 219, startPoint y: 361, endPoint x: 187, endPoint y: 353, distance: 33.1
click at [219, 361] on img at bounding box center [203, 368] width 86 height 36
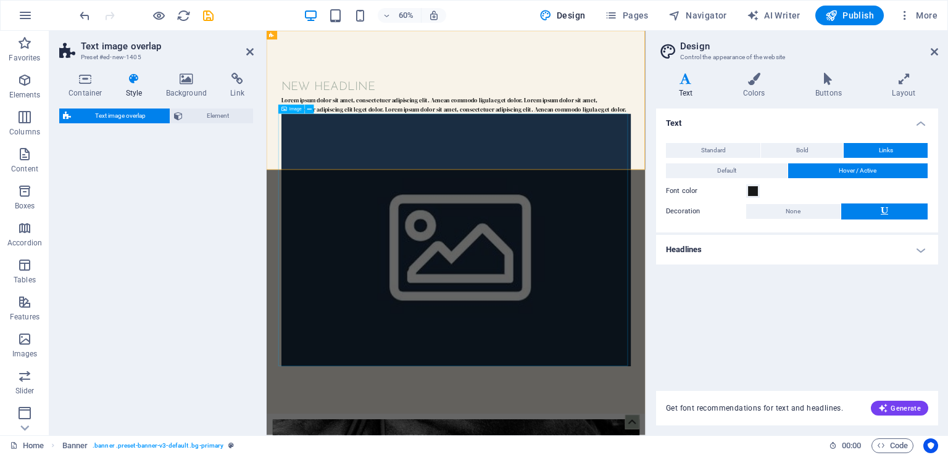
select select "rem"
select select "px"
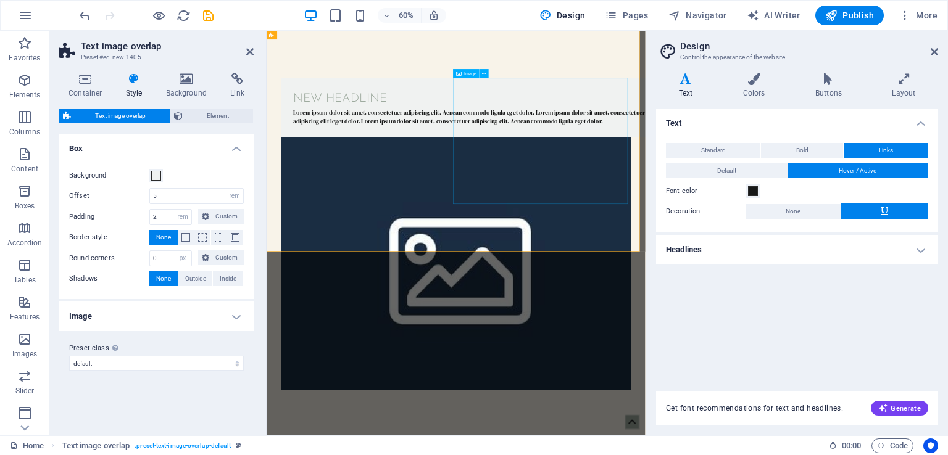
click at [694, 208] on figure at bounding box center [582, 418] width 582 height 421
click at [407, 159] on div "New headline" at bounding box center [607, 145] width 592 height 30
click at [252, 52] on icon at bounding box center [249, 52] width 7 height 10
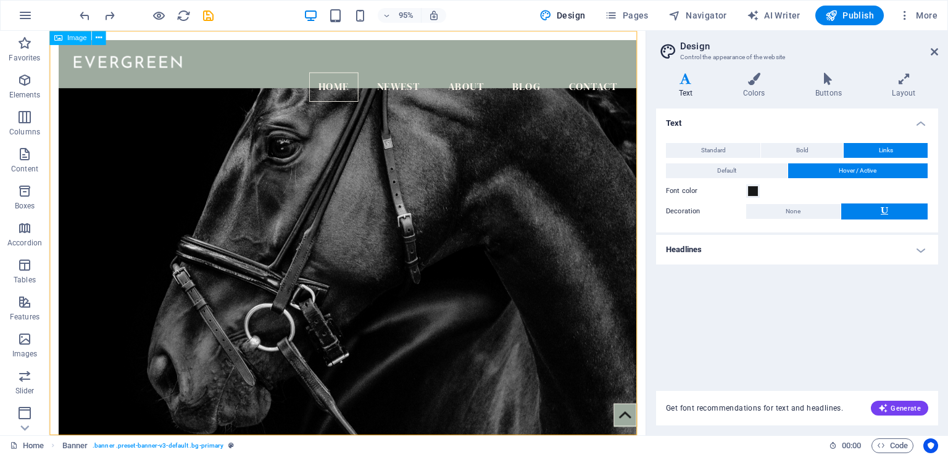
click at [683, 87] on h4 "Text" at bounding box center [688, 86] width 64 height 26
click at [728, 150] on button "Standard" at bounding box center [713, 150] width 94 height 15
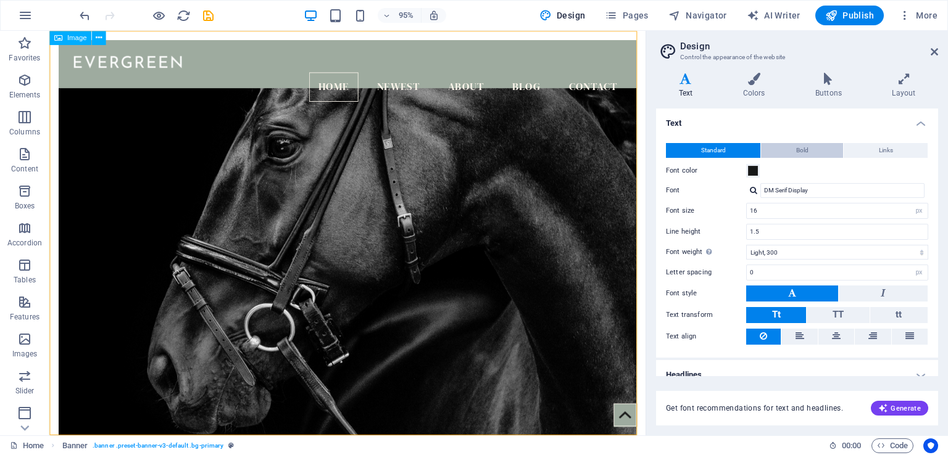
click at [796, 145] on span "Bold" at bounding box center [802, 150] width 12 height 15
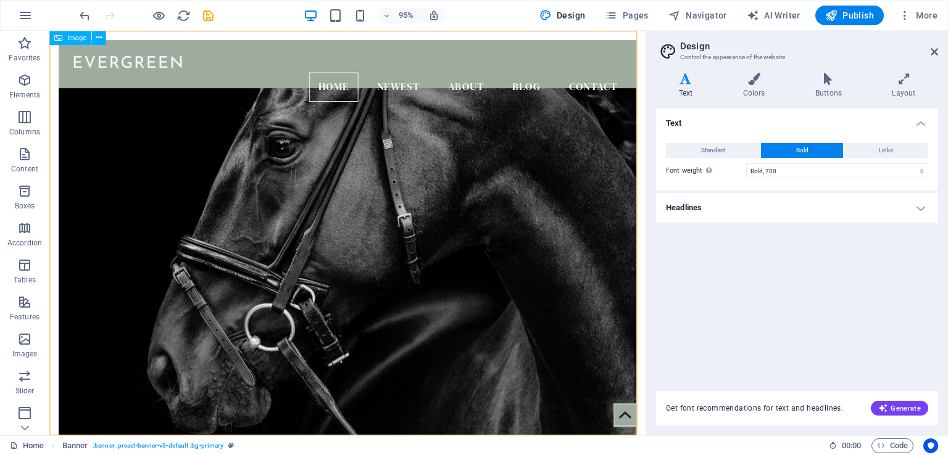
click at [770, 210] on h4 "Headlines" at bounding box center [797, 208] width 282 height 30
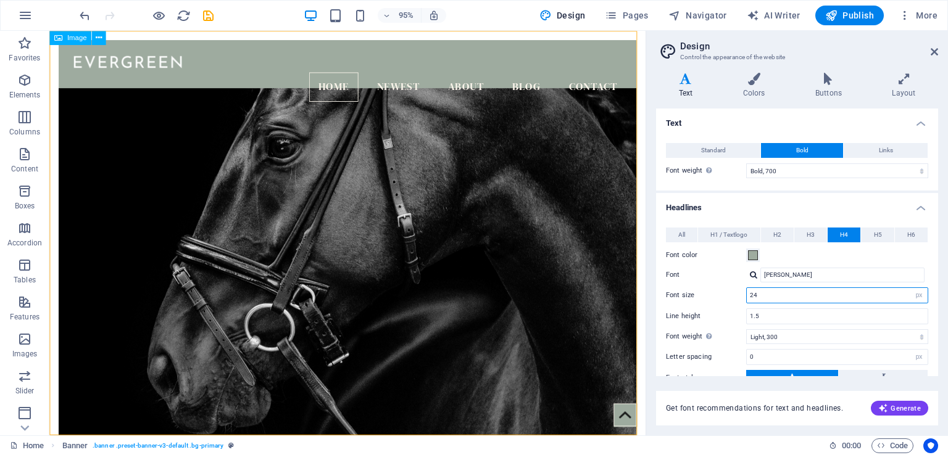
click at [792, 291] on input "24" at bounding box center [836, 295] width 181 height 15
click at [856, 279] on input "[PERSON_NAME]" at bounding box center [842, 275] width 164 height 15
click at [797, 305] on div "Manage fonts →" at bounding box center [844, 307] width 163 height 15
select select "popularity"
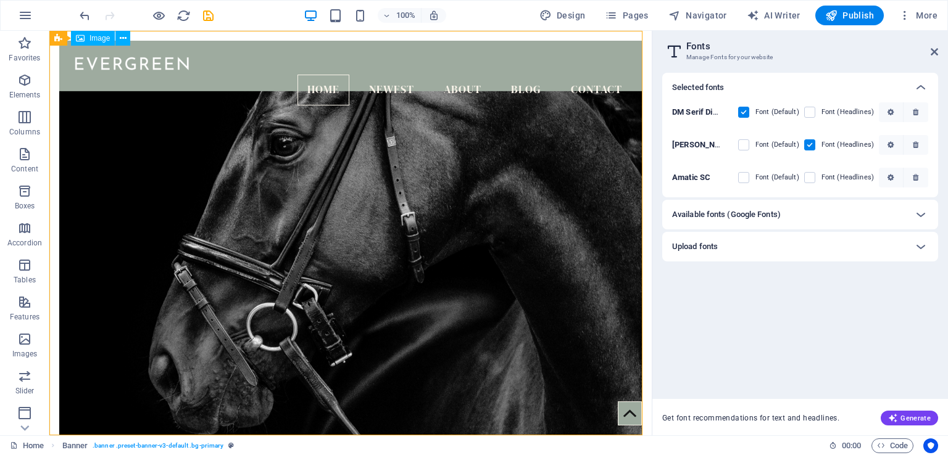
click at [686, 45] on h2 "Fonts" at bounding box center [812, 46] width 252 height 11
click at [767, 293] on div "Selected fonts DM Serif Display Font (Default) Font (Headlines) Josefin Sans Fo…" at bounding box center [800, 231] width 276 height 316
click at [902, 415] on span "Generate" at bounding box center [909, 418] width 43 height 10
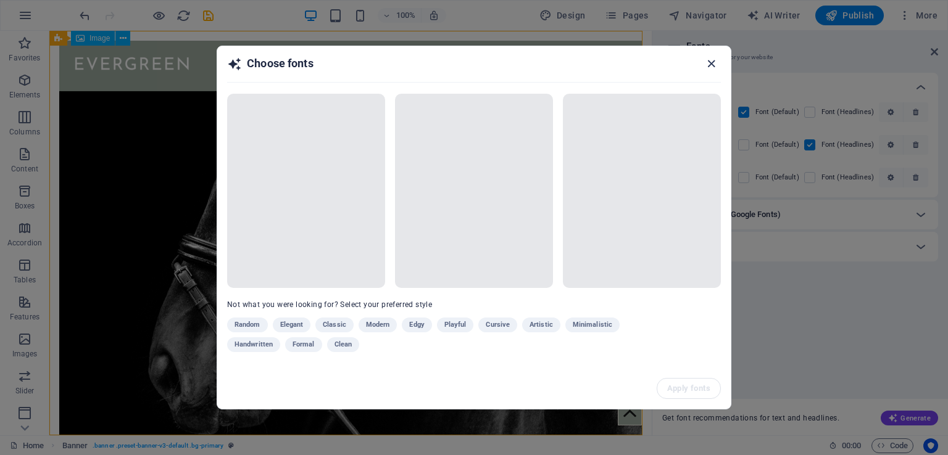
click at [713, 65] on icon "button" at bounding box center [711, 64] width 14 height 14
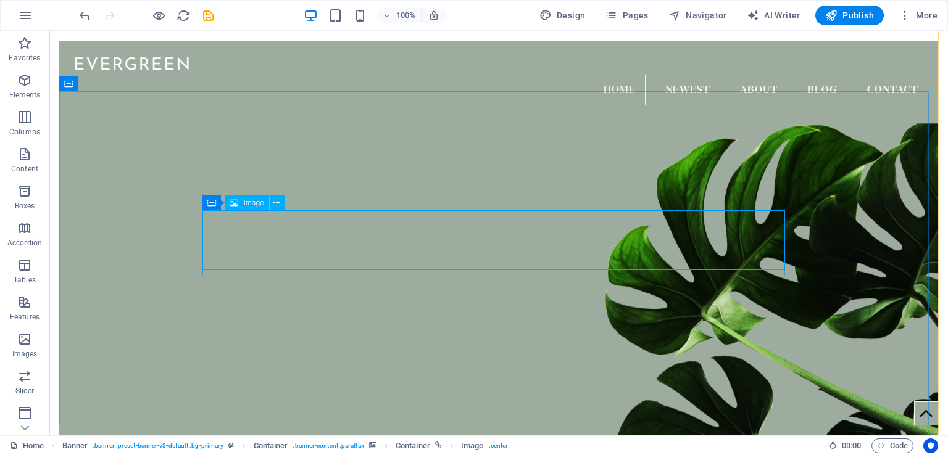
click at [254, 207] on span "Image" at bounding box center [253, 202] width 20 height 7
click at [278, 208] on icon at bounding box center [276, 203] width 7 height 13
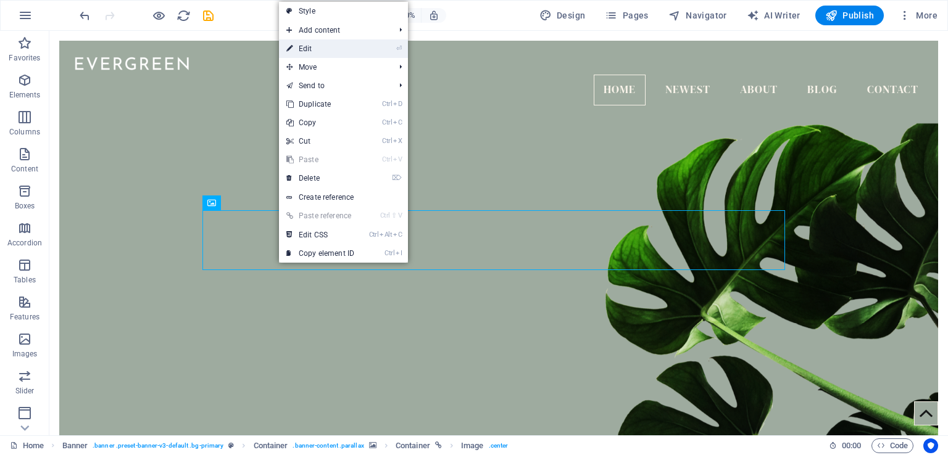
click at [332, 44] on link "⏎ Edit" at bounding box center [320, 48] width 83 height 19
select select "px"
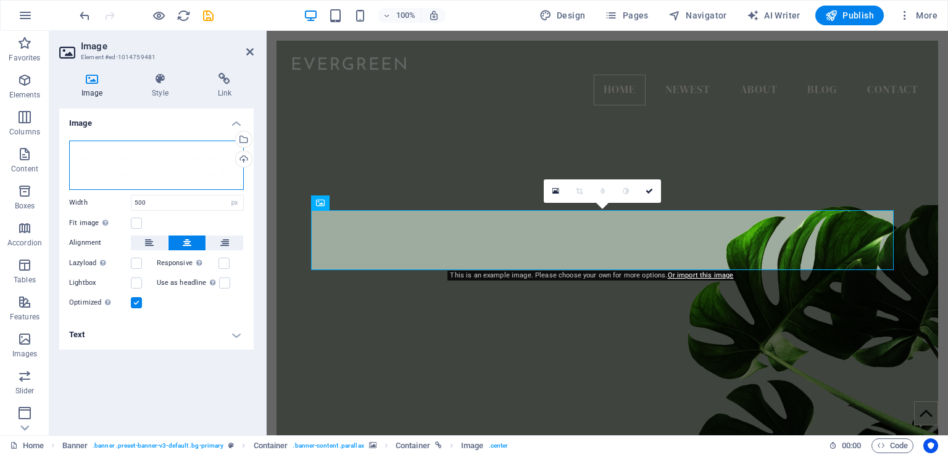
click at [181, 173] on div "Drag files here, click to choose files or select files from Files or our free s…" at bounding box center [156, 165] width 175 height 49
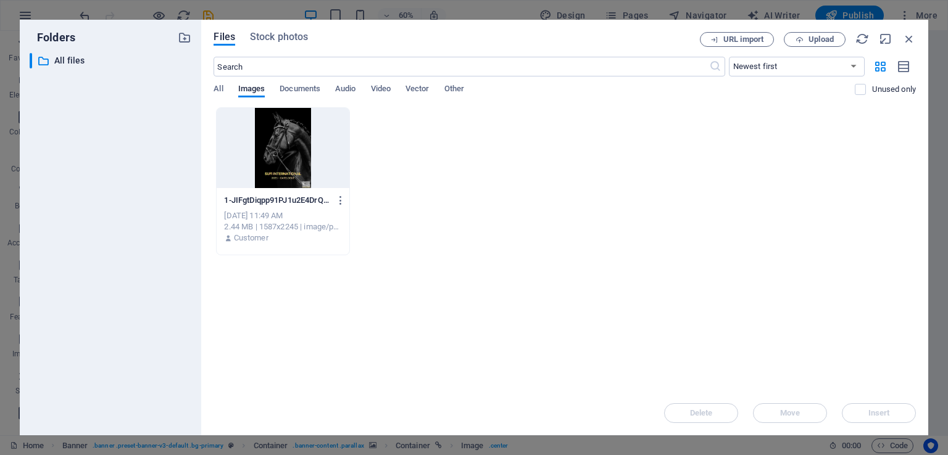
click at [296, 138] on div at bounding box center [283, 148] width 132 height 80
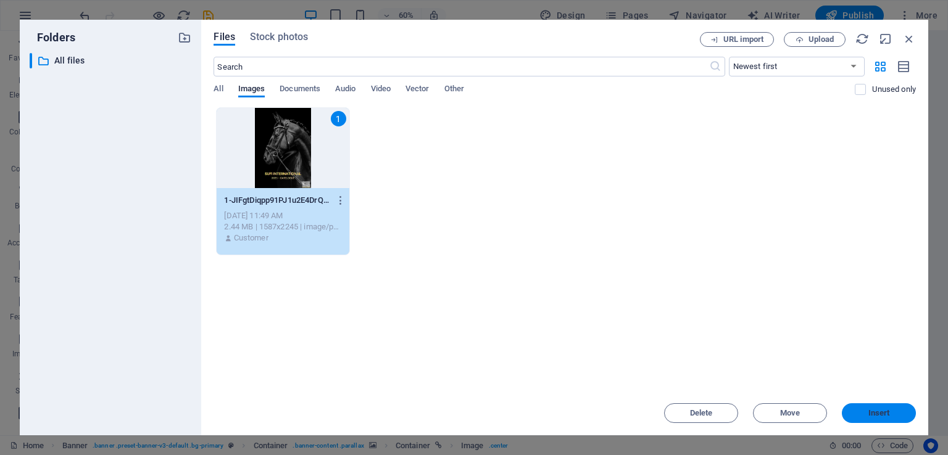
click at [865, 413] on span "Insert" at bounding box center [878, 413] width 64 height 7
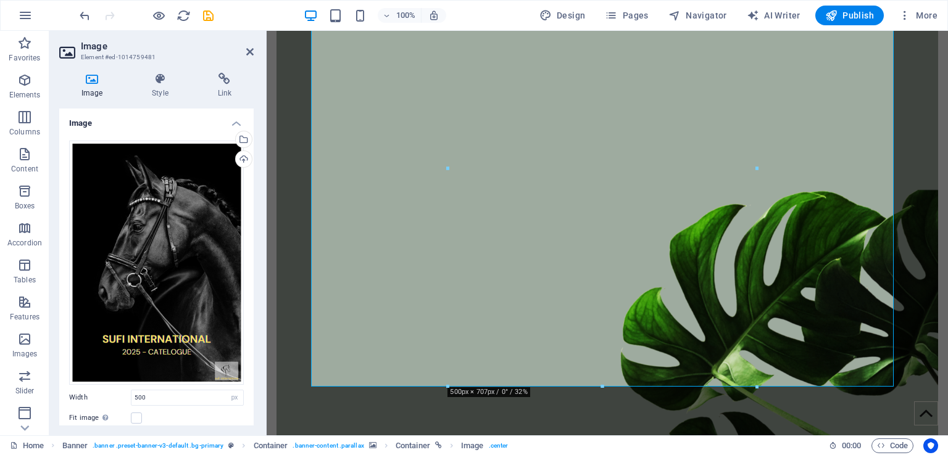
scroll to position [220, 0]
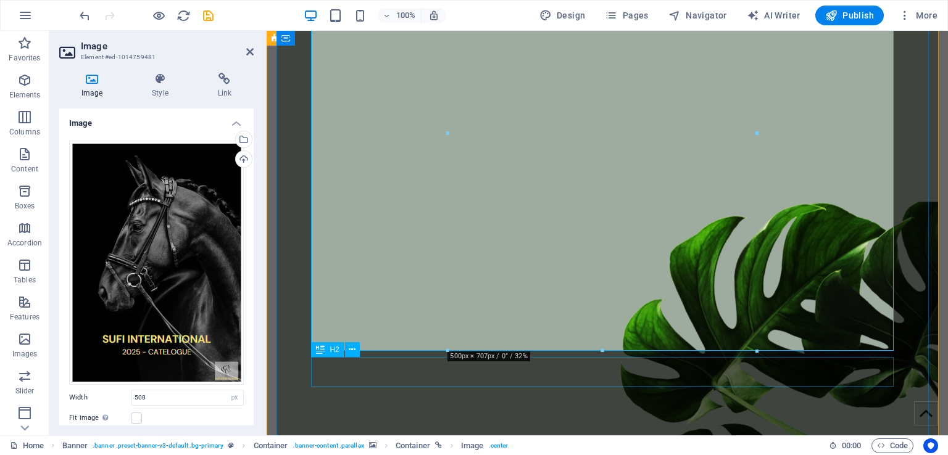
scroll to position [276, 0]
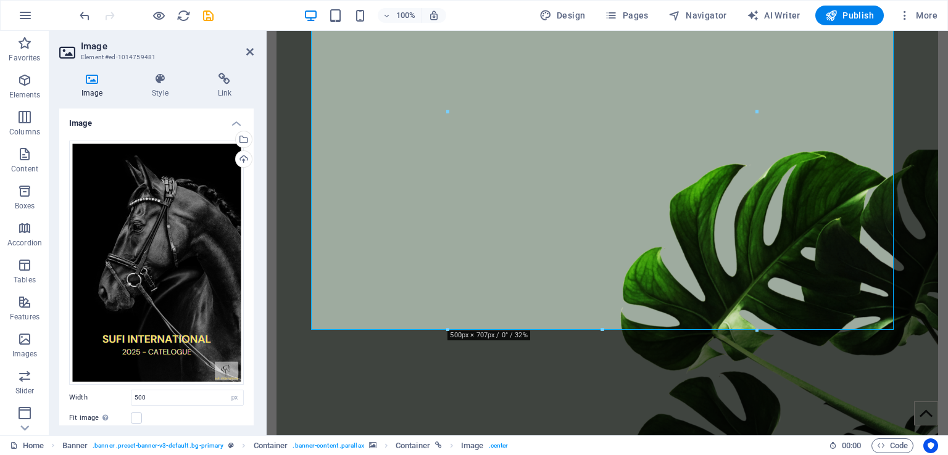
click at [712, 388] on figure at bounding box center [606, 195] width 661 height 540
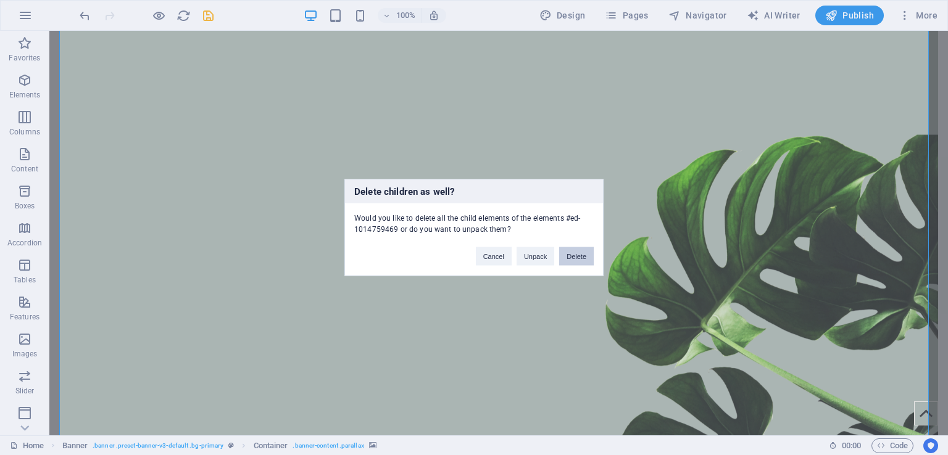
click at [571, 257] on button "Delete" at bounding box center [576, 256] width 35 height 19
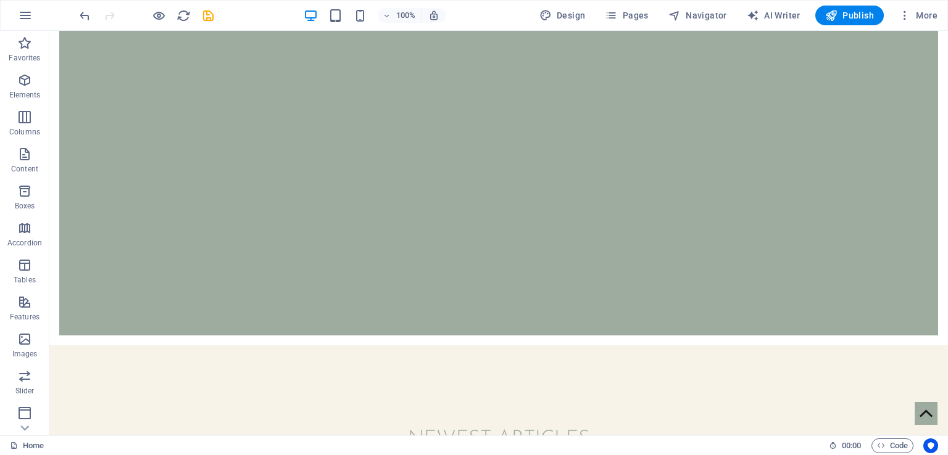
scroll to position [64, 0]
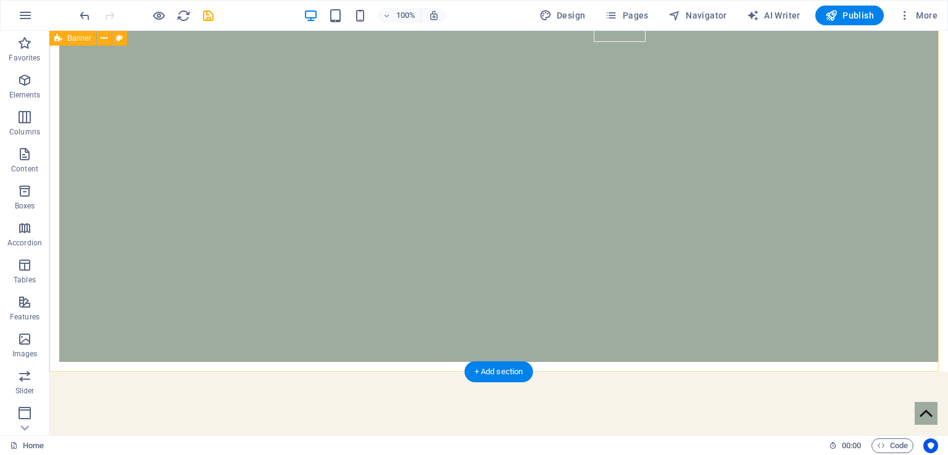
click at [530, 226] on div "Home Newest About Blog Contact Menu" at bounding box center [498, 169] width 898 height 405
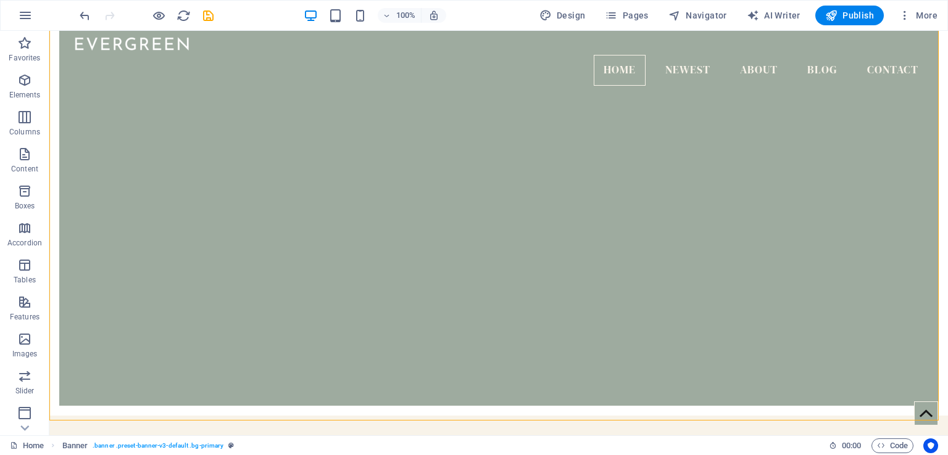
scroll to position [0, 0]
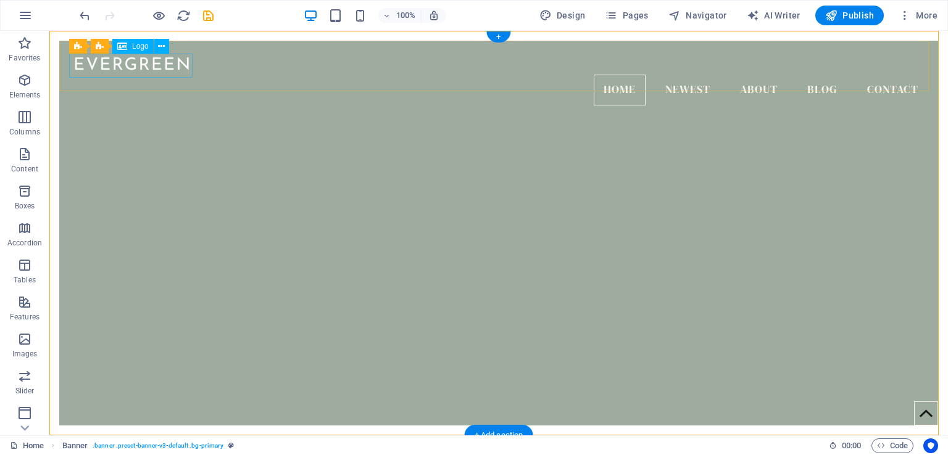
click at [151, 67] on div at bounding box center [498, 63] width 859 height 24
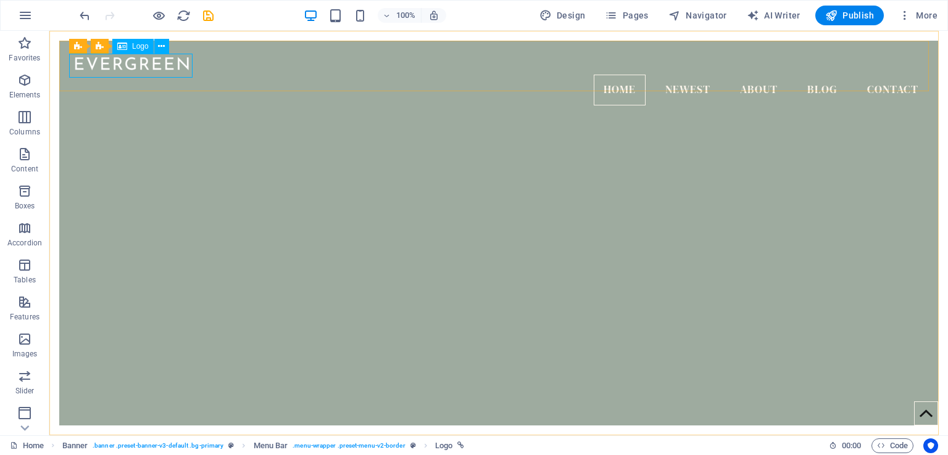
click at [139, 46] on span "Logo" at bounding box center [140, 46] width 17 height 7
click at [162, 50] on icon at bounding box center [161, 46] width 7 height 13
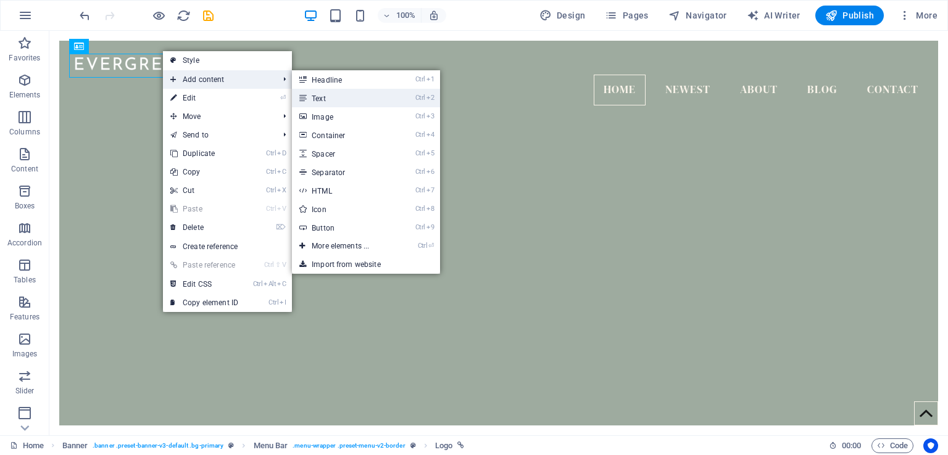
click at [320, 101] on link "Ctrl 2 Text" at bounding box center [343, 98] width 102 height 19
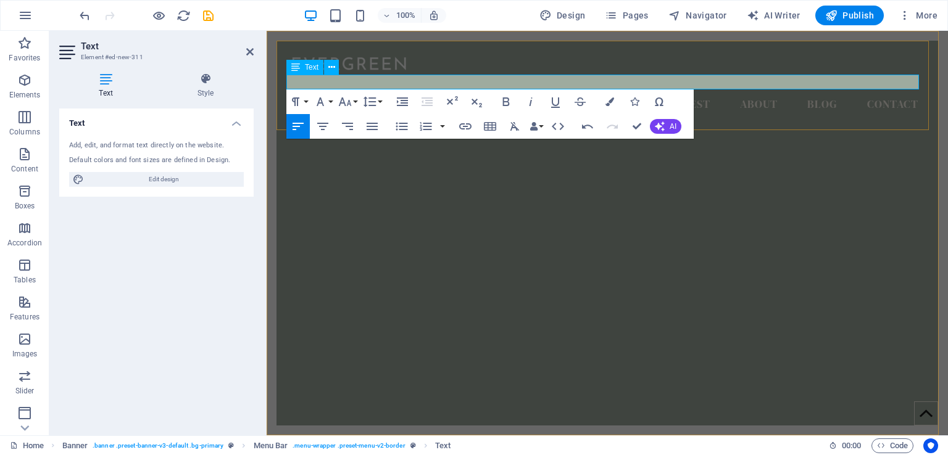
click at [294, 68] on icon at bounding box center [295, 67] width 9 height 15
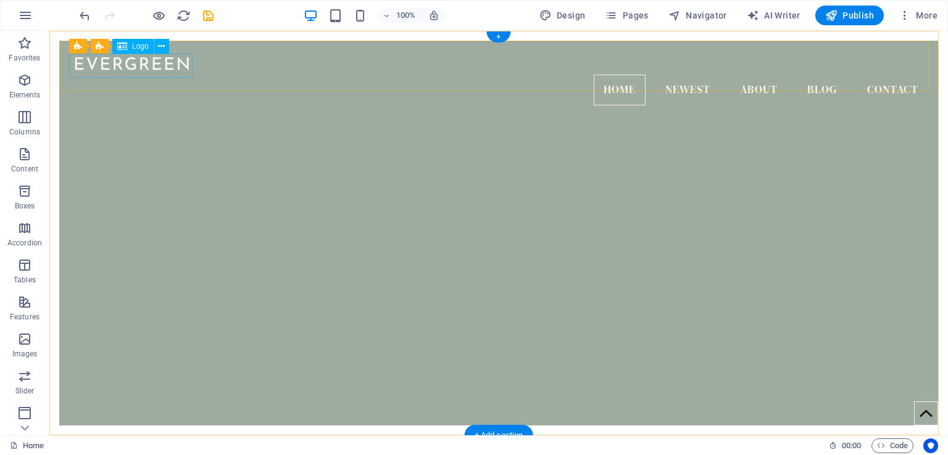
click at [176, 70] on div at bounding box center [498, 63] width 859 height 24
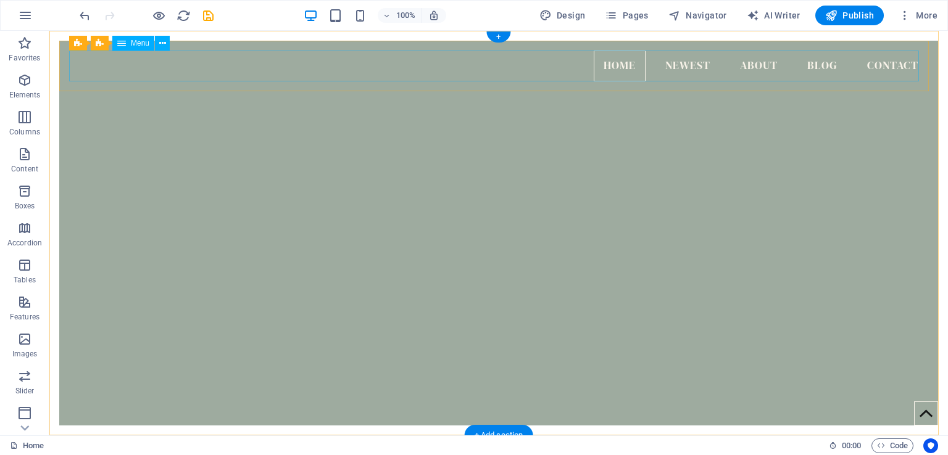
click at [680, 62] on nav "Home Newest About Blog Contact" at bounding box center [498, 66] width 859 height 31
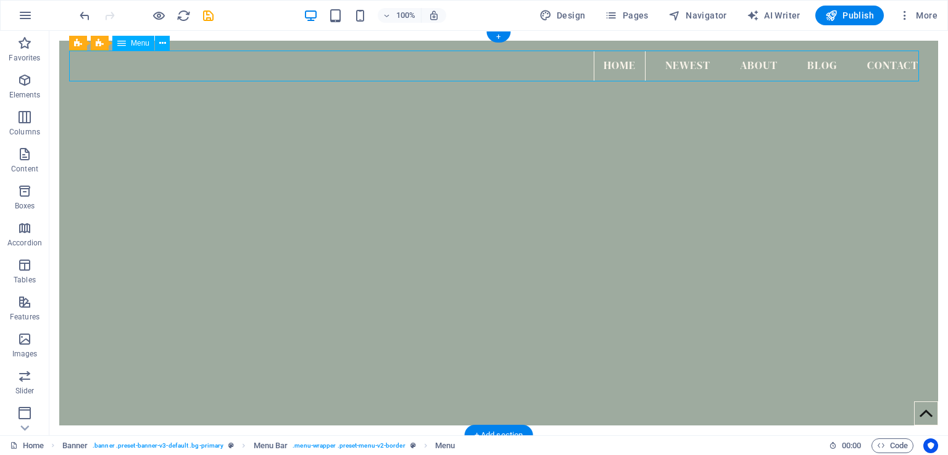
click at [812, 65] on nav "Home Newest About Blog Contact" at bounding box center [498, 66] width 859 height 31
select select
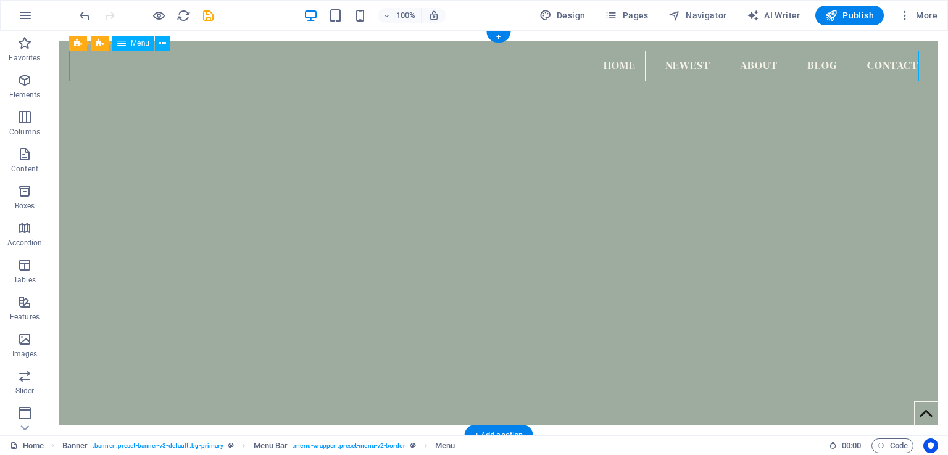
select select
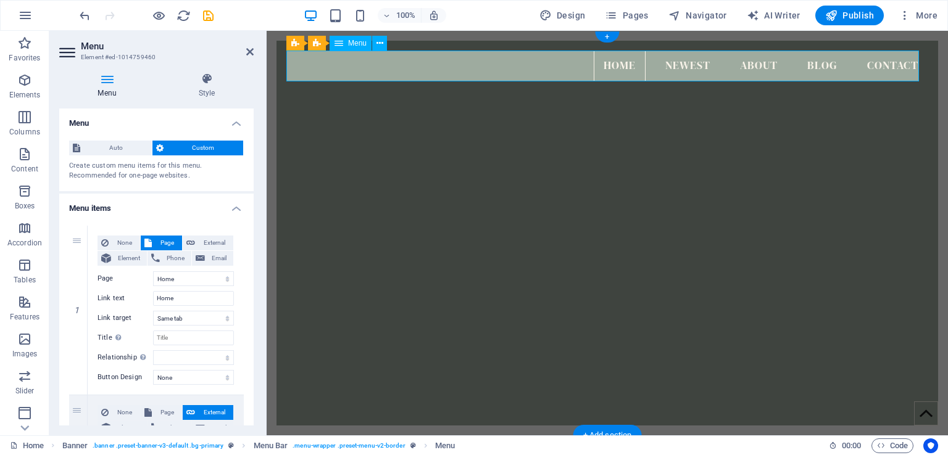
click at [812, 65] on nav "Home Newest About Blog Contact" at bounding box center [607, 66] width 642 height 31
click at [377, 43] on icon at bounding box center [379, 43] width 7 height 13
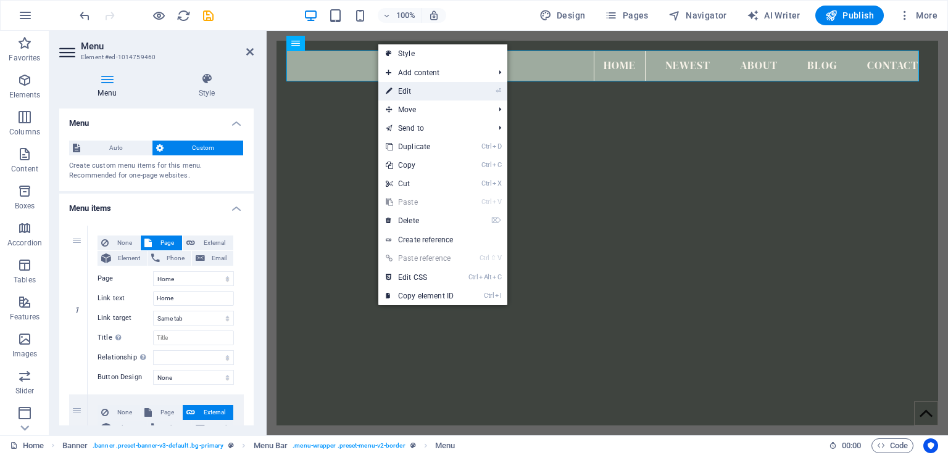
click at [416, 88] on link "⏎ Edit" at bounding box center [419, 91] width 83 height 19
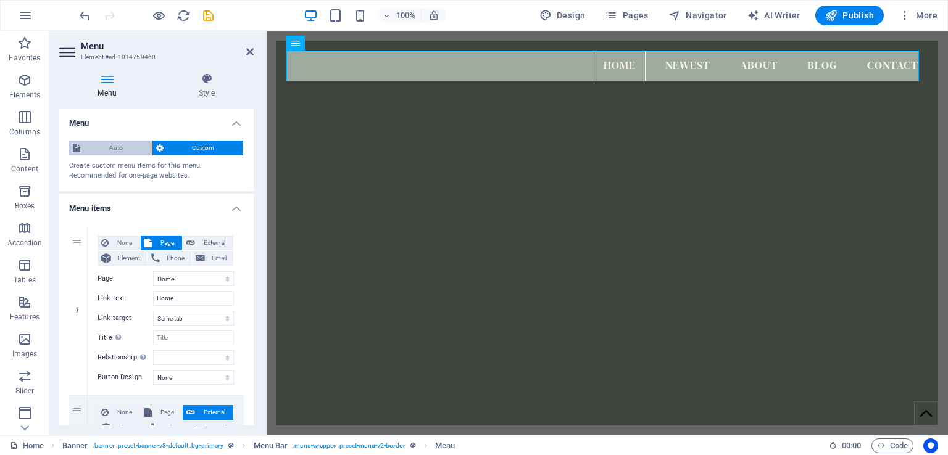
click at [123, 151] on span "Auto" at bounding box center [116, 148] width 64 height 15
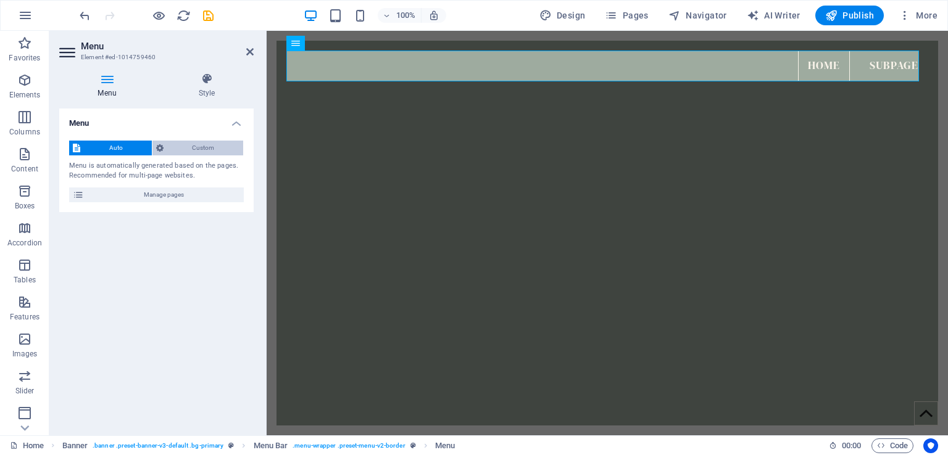
click at [194, 144] on span "Custom" at bounding box center [203, 148] width 73 height 15
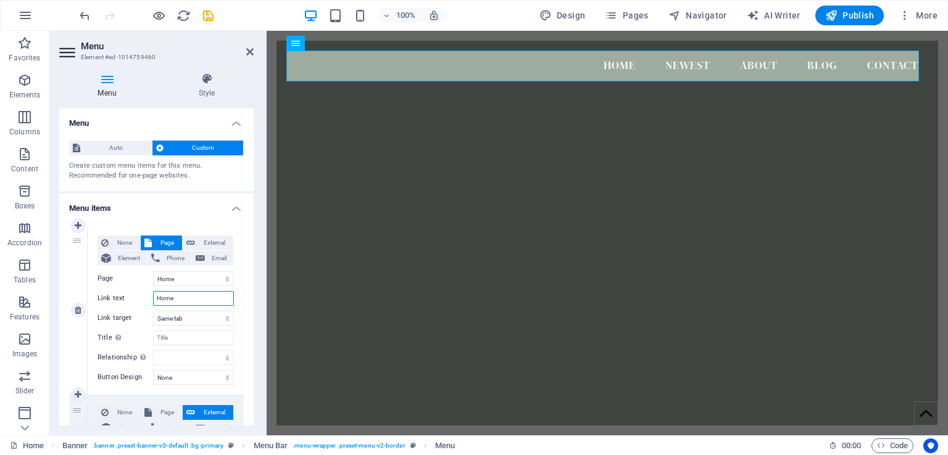
click at [185, 300] on input "Home" at bounding box center [193, 298] width 81 height 15
click at [183, 323] on select "New tab Same tab Overlay" at bounding box center [193, 318] width 81 height 15
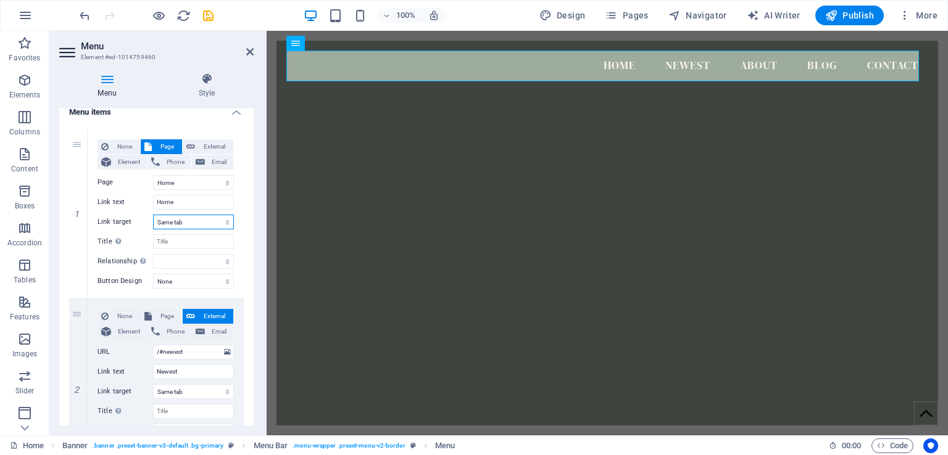
scroll to position [94, 0]
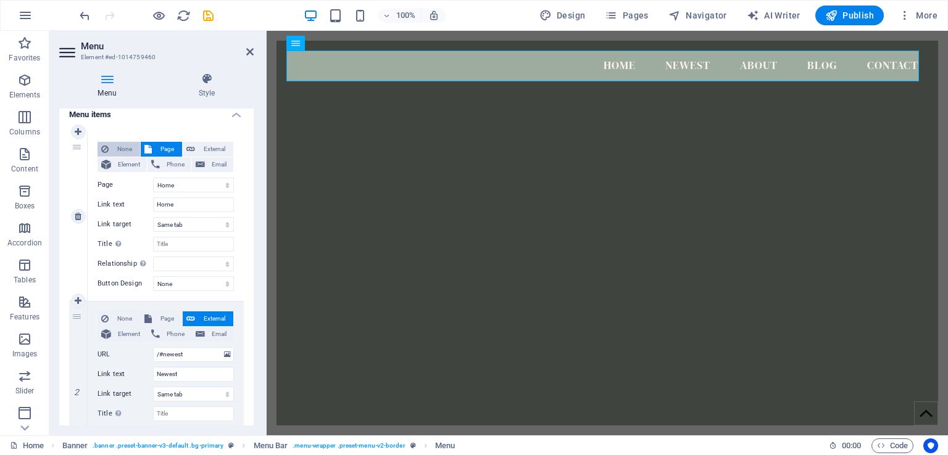
click at [125, 149] on span "None" at bounding box center [124, 149] width 24 height 15
select select
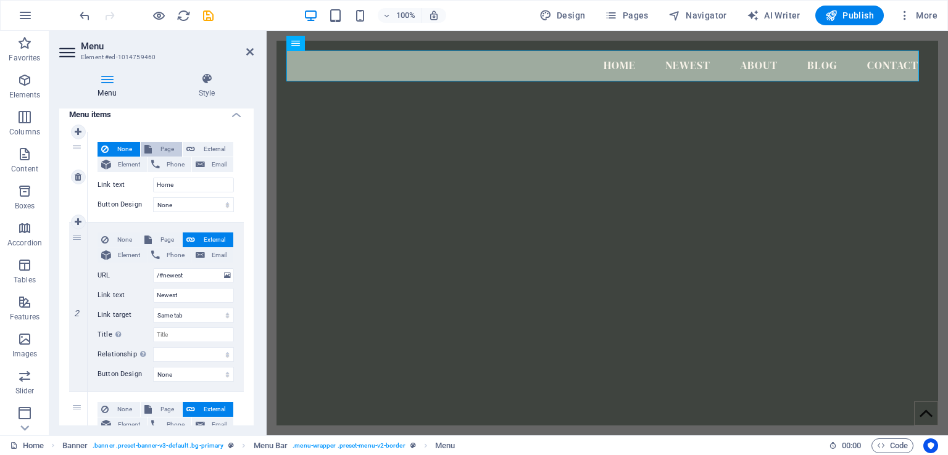
click at [167, 151] on span "Page" at bounding box center [166, 149] width 23 height 15
select select
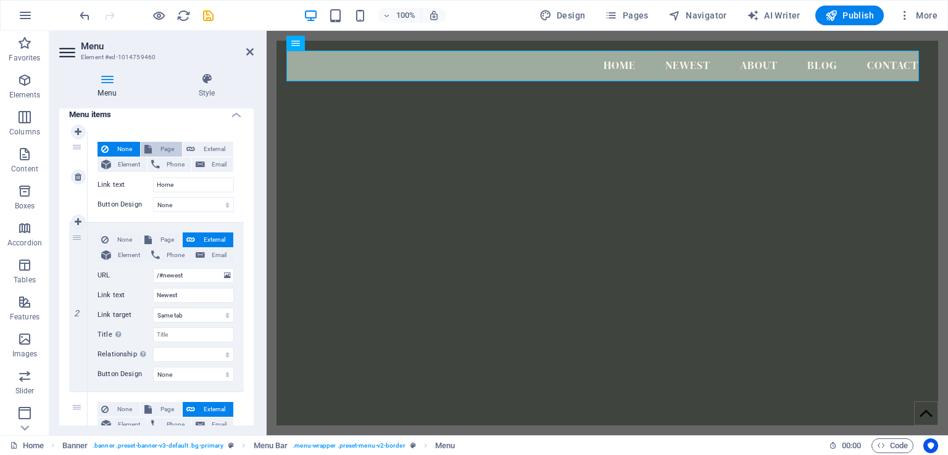
select select
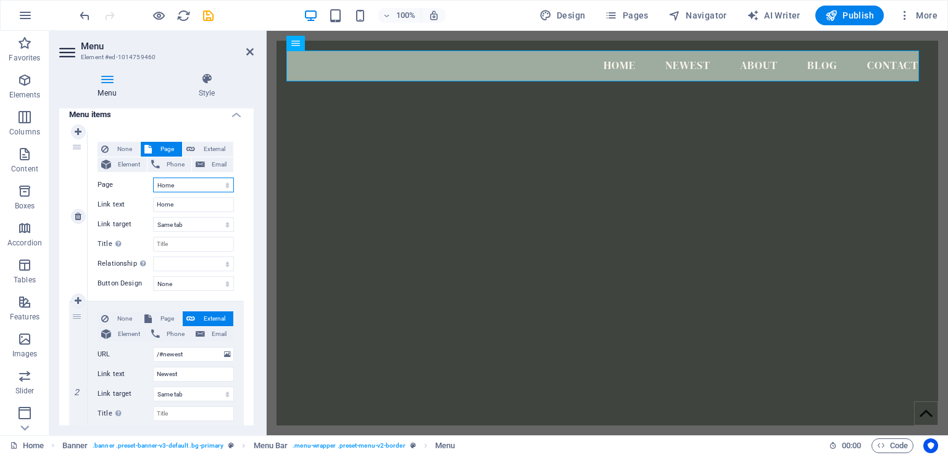
click at [185, 183] on select "Home Subpage Legal Notice Privacy" at bounding box center [193, 185] width 81 height 15
click at [178, 205] on input "Home" at bounding box center [193, 204] width 81 height 15
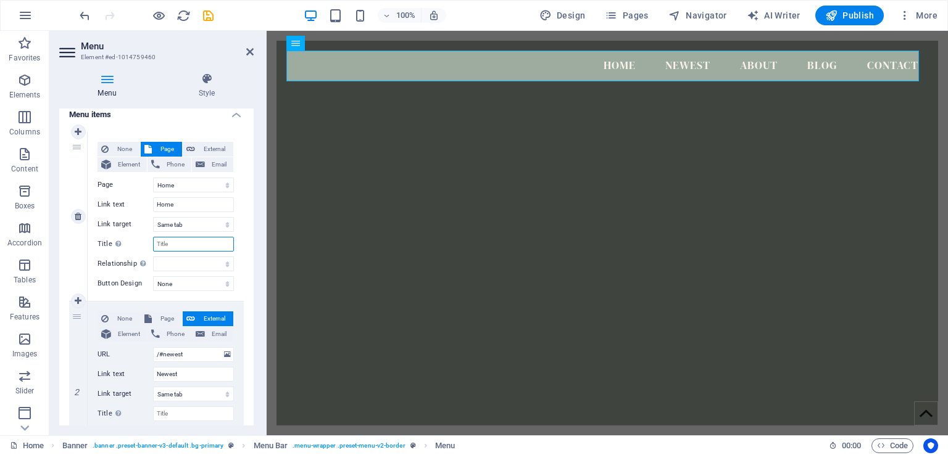
click at [172, 245] on input "Title Additional link description, should not be the same as the link text. The…" at bounding box center [193, 244] width 81 height 15
click at [171, 283] on select "None Default Primary Secondary" at bounding box center [193, 283] width 81 height 15
click at [115, 321] on span "None" at bounding box center [124, 319] width 24 height 15
select select
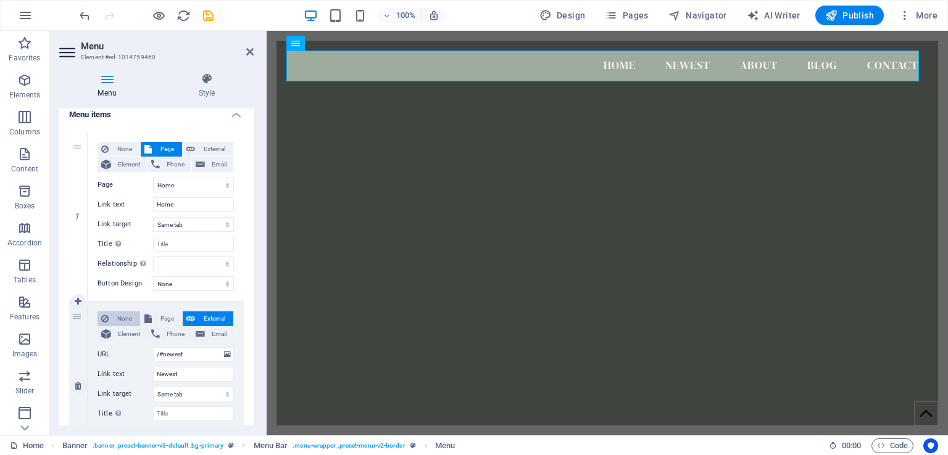
select select
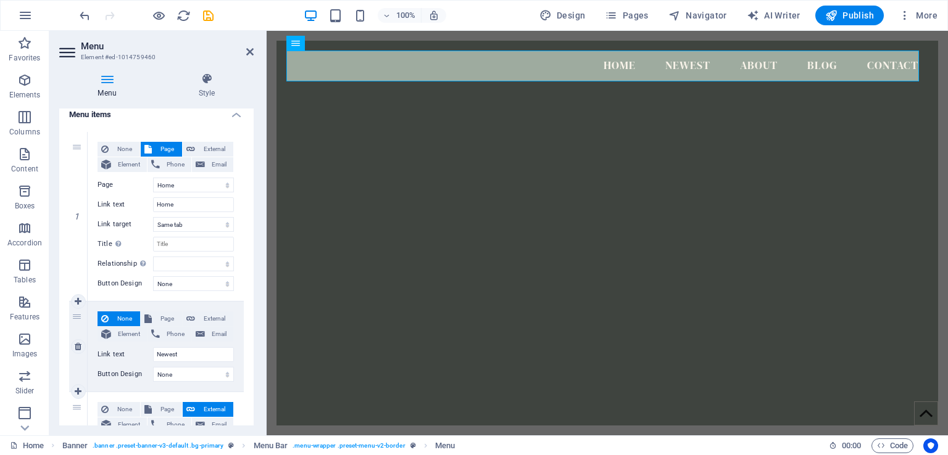
click at [115, 321] on span "None" at bounding box center [124, 319] width 24 height 15
click at [120, 413] on span "None" at bounding box center [124, 409] width 24 height 15
select select
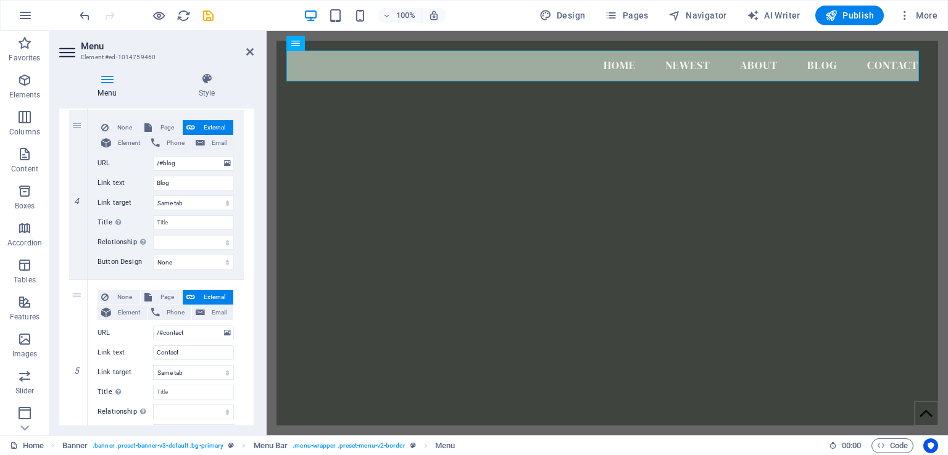
scroll to position [471, 0]
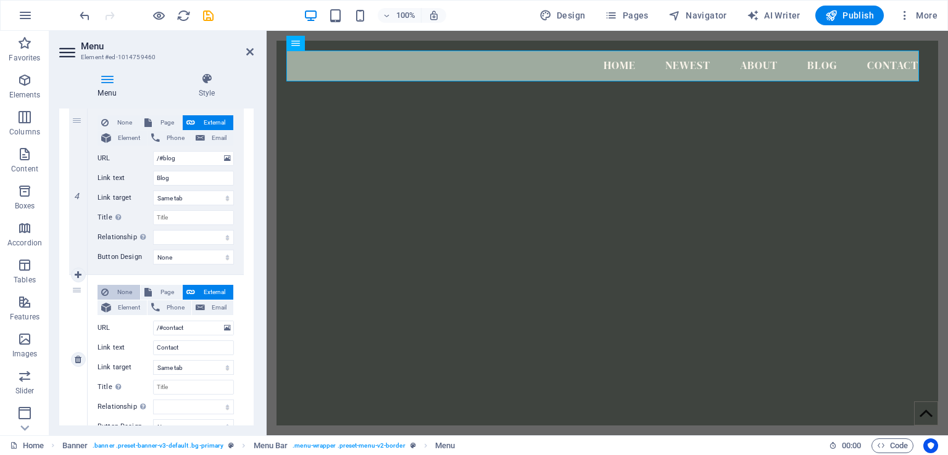
click at [126, 290] on span "None" at bounding box center [124, 292] width 24 height 15
select select
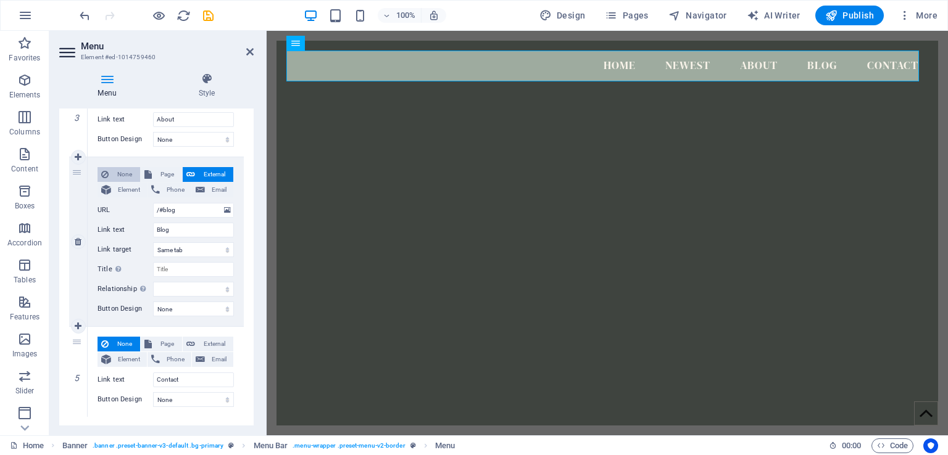
click at [119, 169] on span "None" at bounding box center [124, 174] width 24 height 15
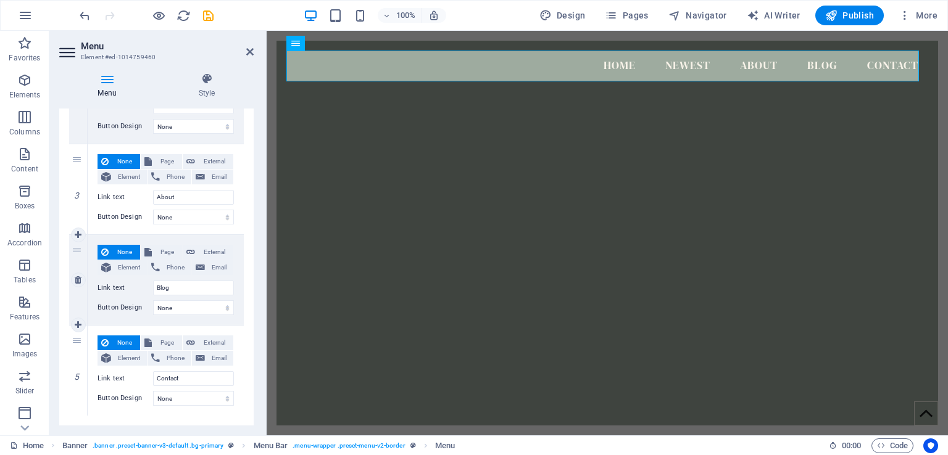
select select
click at [247, 49] on icon at bounding box center [249, 52] width 7 height 10
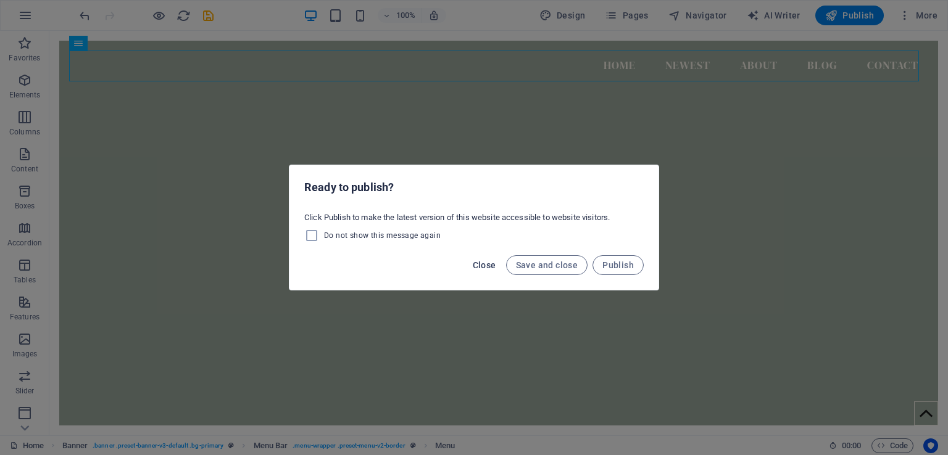
click at [486, 263] on span "Close" at bounding box center [484, 265] width 23 height 10
